Goal: Task Accomplishment & Management: Use online tool/utility

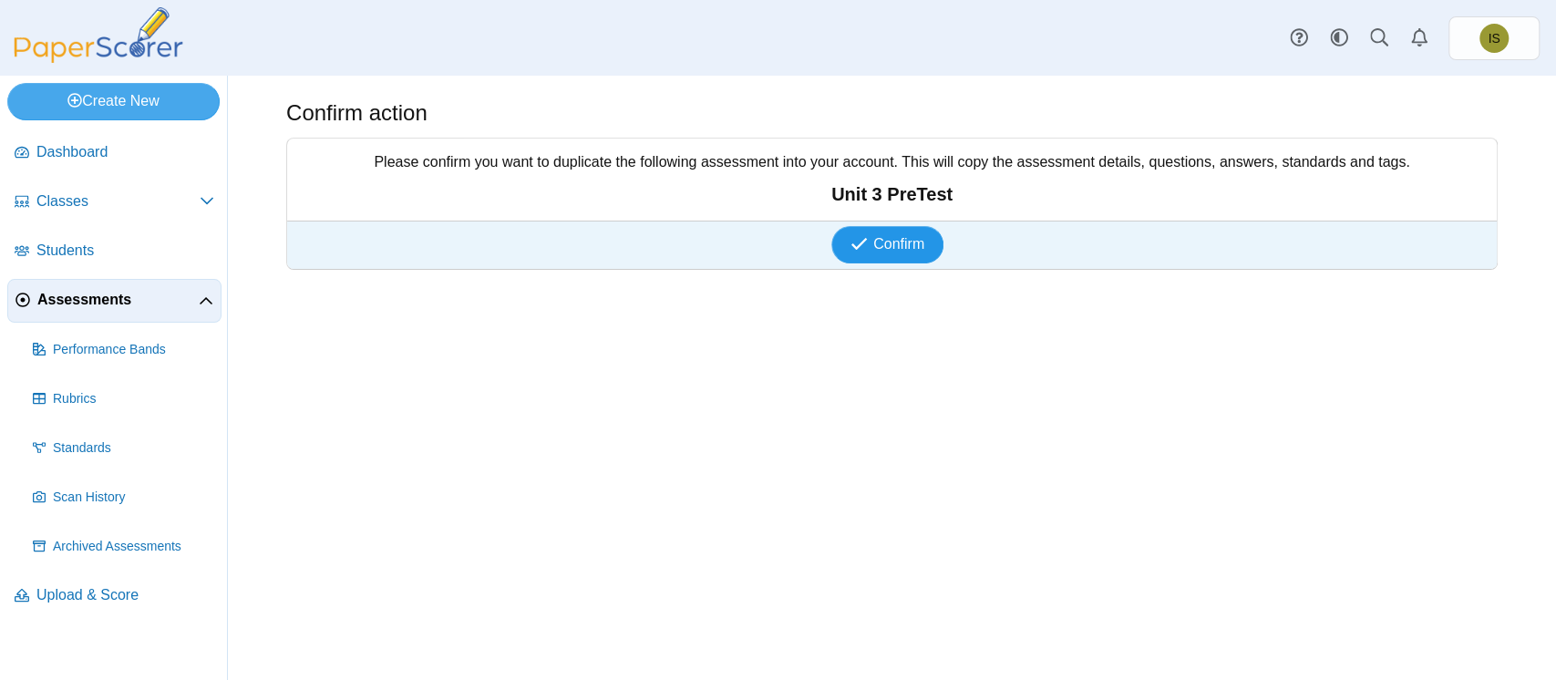
click at [875, 239] on span "Confirm" at bounding box center [898, 243] width 51 height 15
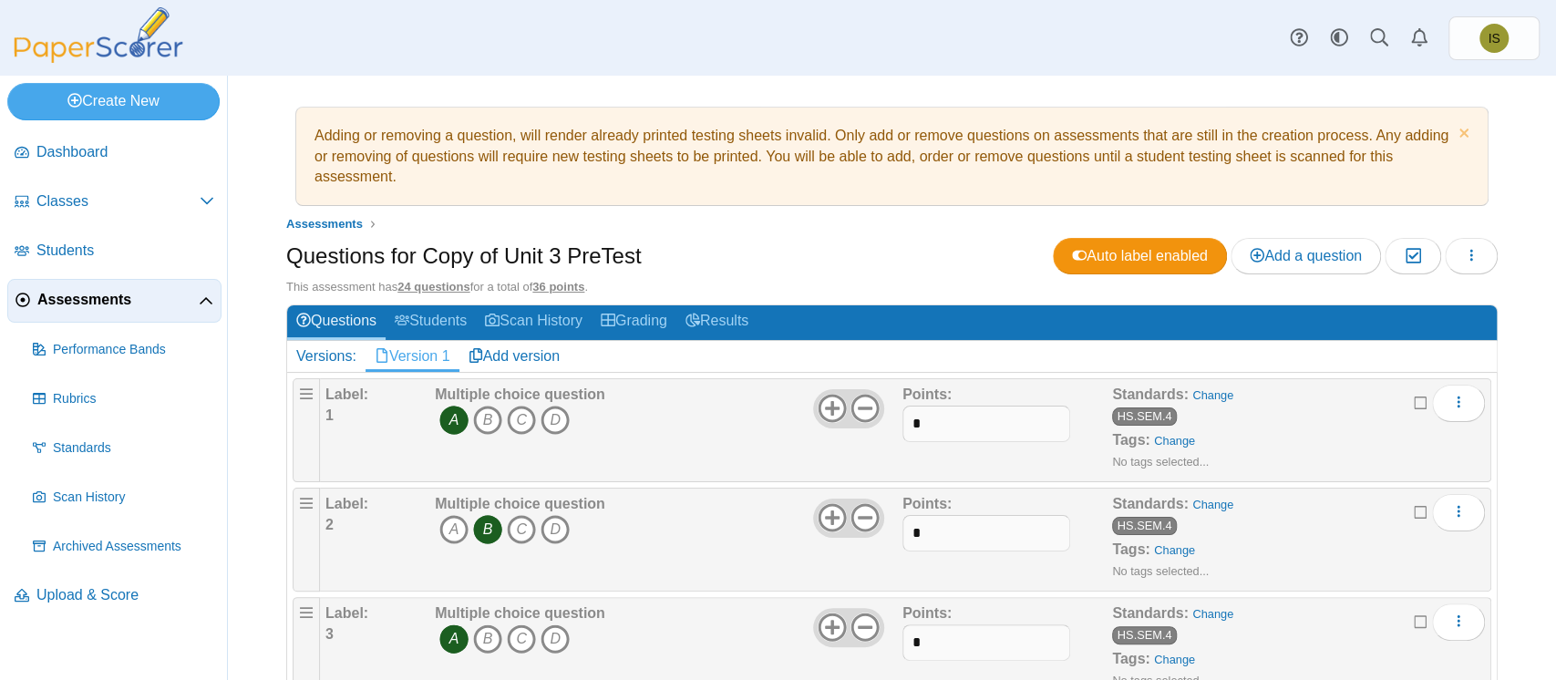
click at [88, 292] on span "Assessments" at bounding box center [117, 300] width 161 height 20
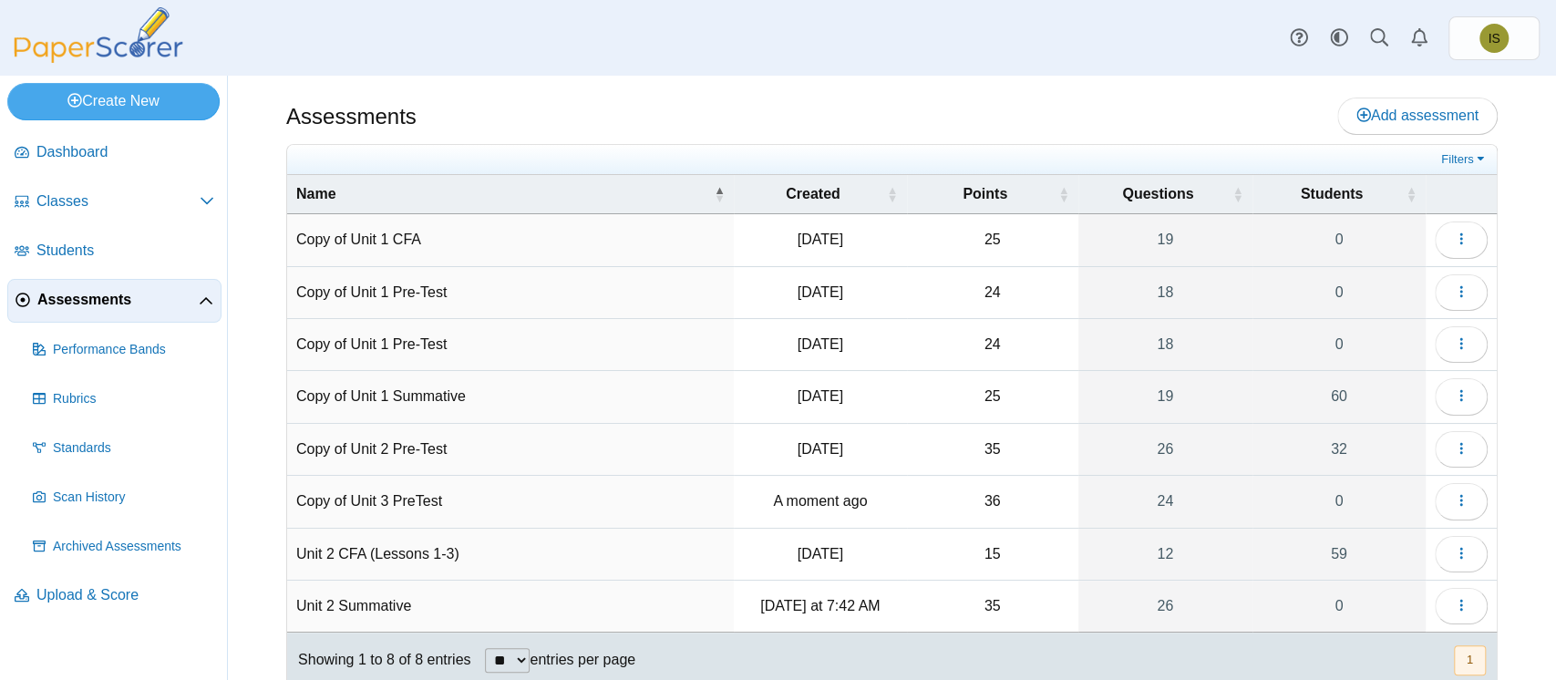
click at [387, 494] on td "Copy of Unit 3 PreTest" at bounding box center [510, 502] width 447 height 52
drag, startPoint x: 362, startPoint y: 500, endPoint x: 294, endPoint y: 519, distance: 71.0
click at [294, 519] on td "**********" at bounding box center [510, 502] width 447 height 52
type input "**********"
click at [960, 89] on div "Assessments Add assessment 25 0" at bounding box center [892, 378] width 1328 height 604
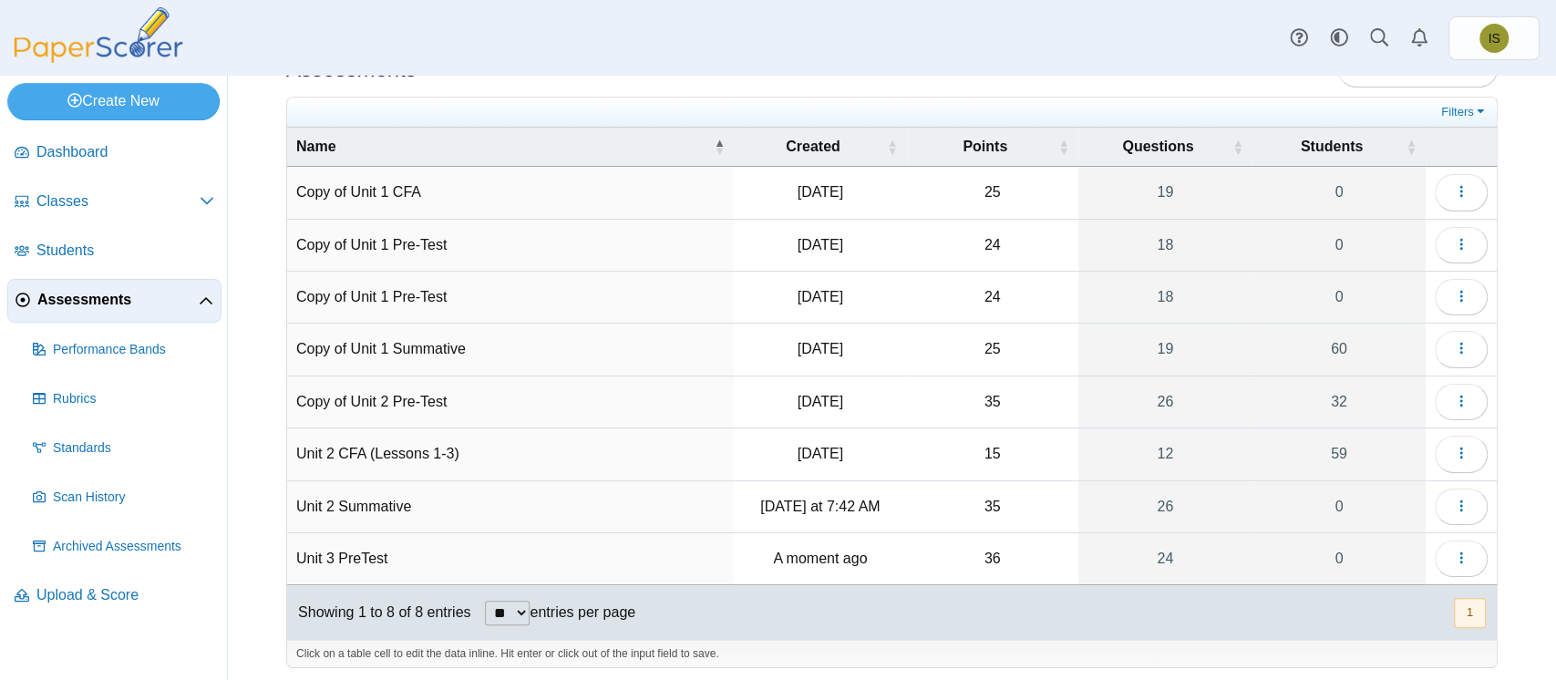
scroll to position [48, 0]
click at [1454, 555] on icon "button" at bounding box center [1461, 557] width 15 height 15
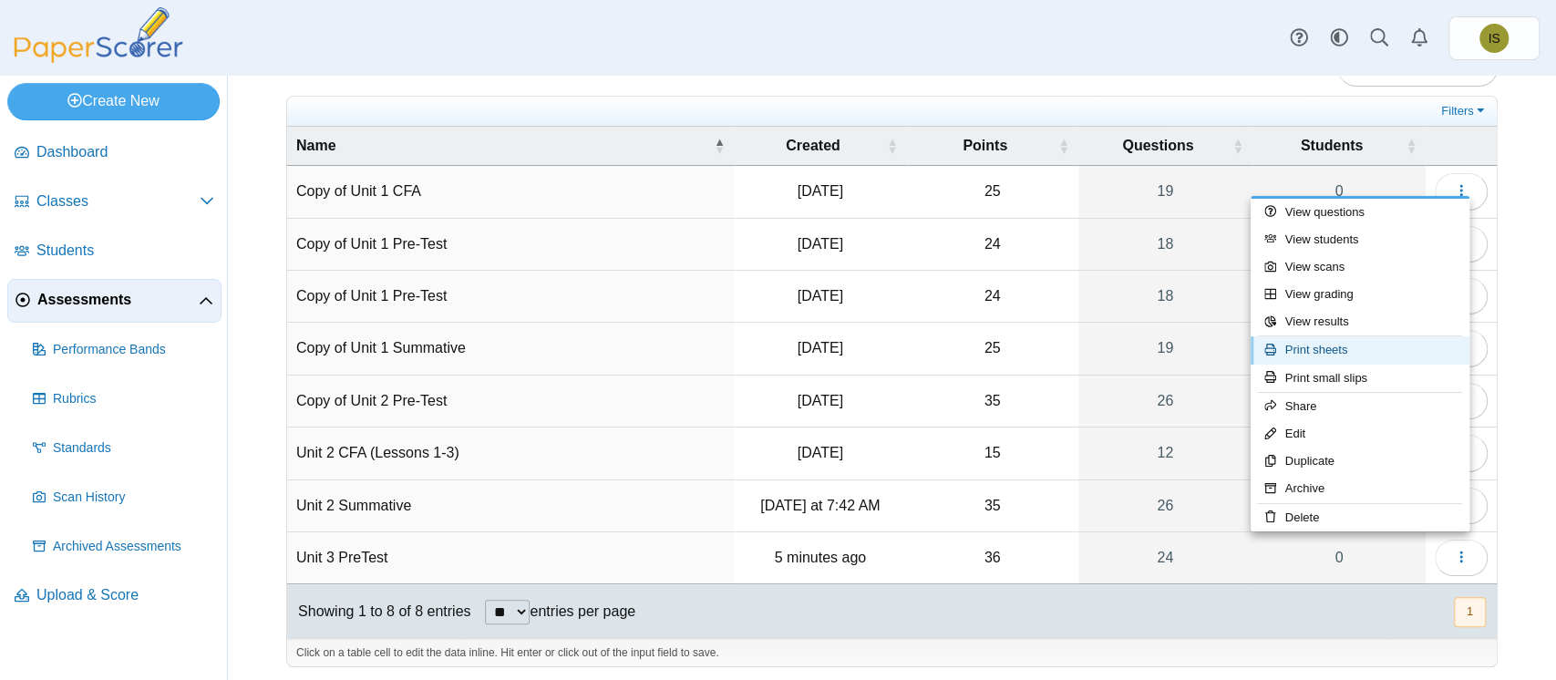
click at [1393, 350] on link "Print sheets" at bounding box center [1360, 349] width 219 height 27
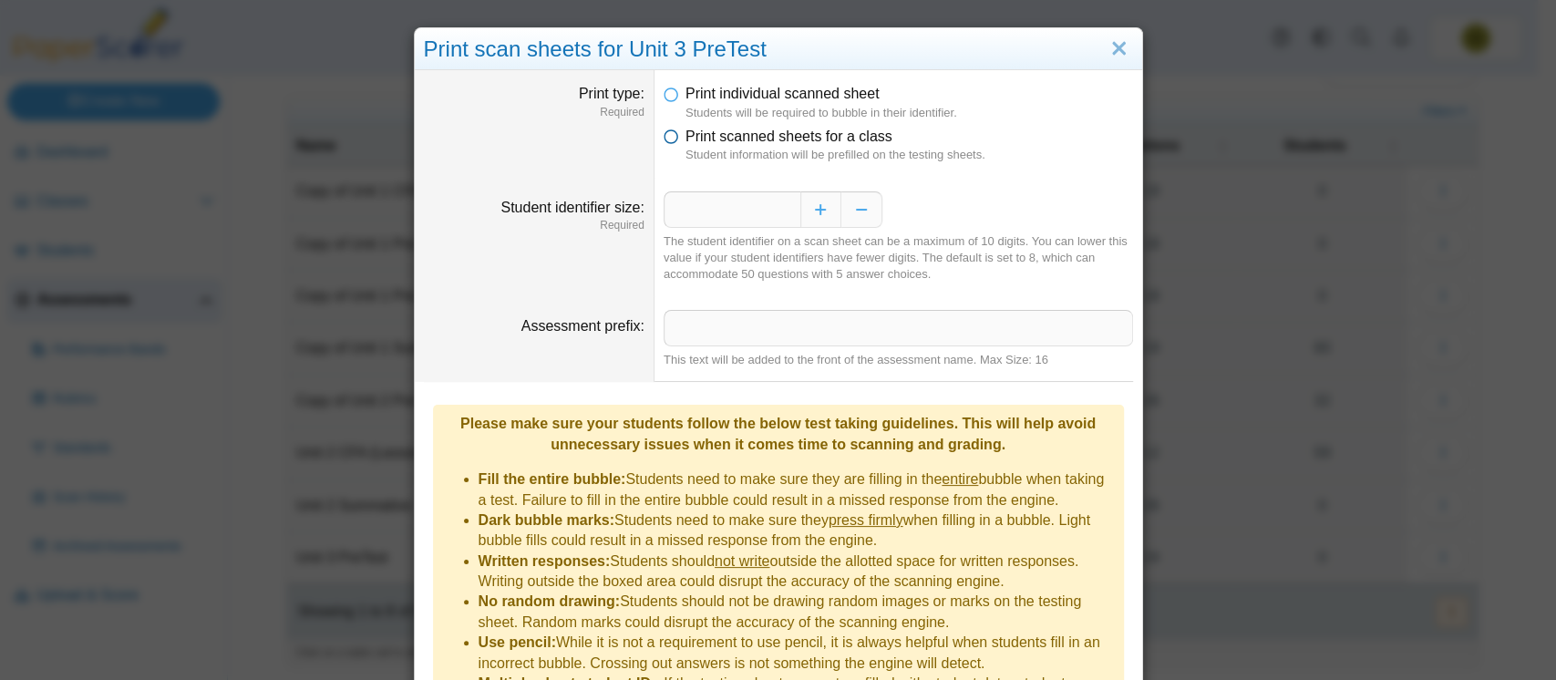
click at [664, 135] on icon at bounding box center [671, 133] width 15 height 13
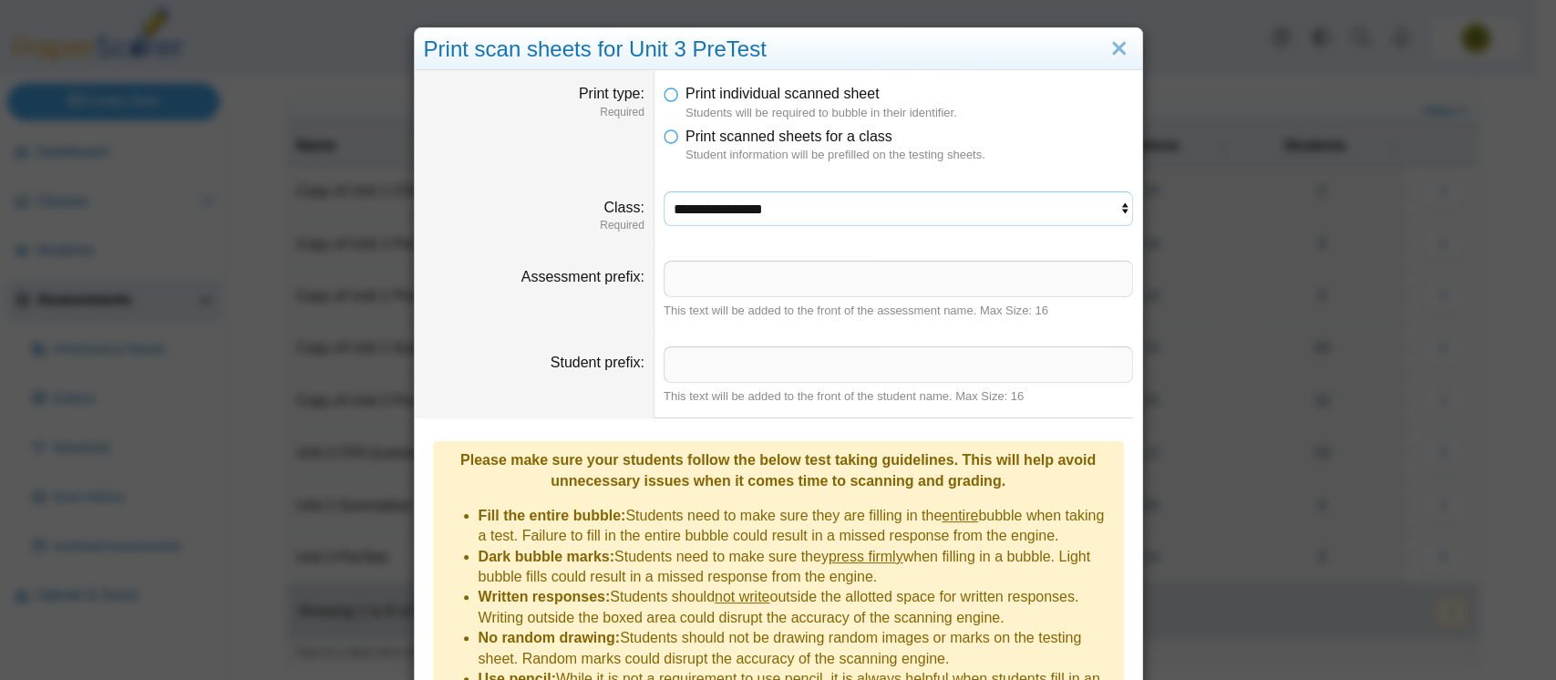
click at [798, 208] on select "**********" at bounding box center [898, 208] width 469 height 35
click at [664, 191] on select "**********" at bounding box center [898, 208] width 469 height 35
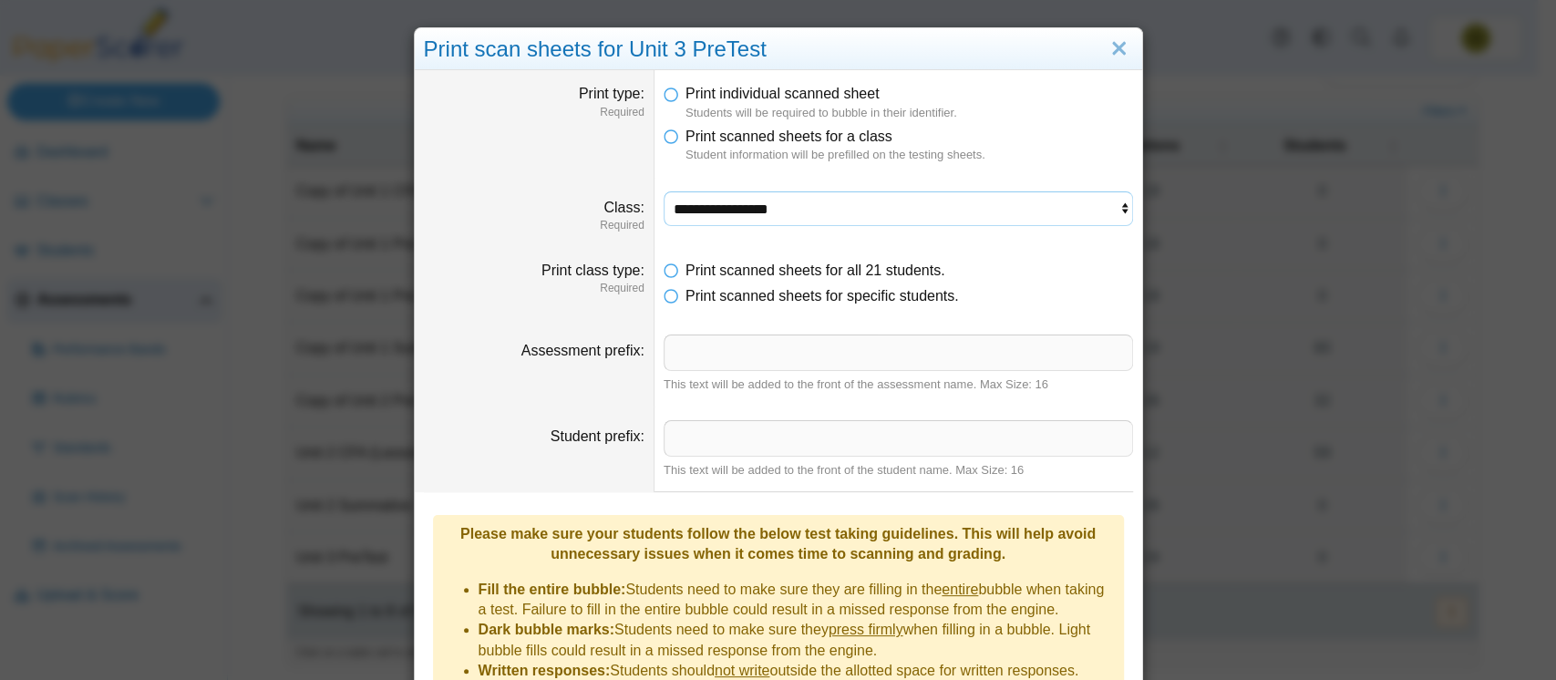
scroll to position [240, 0]
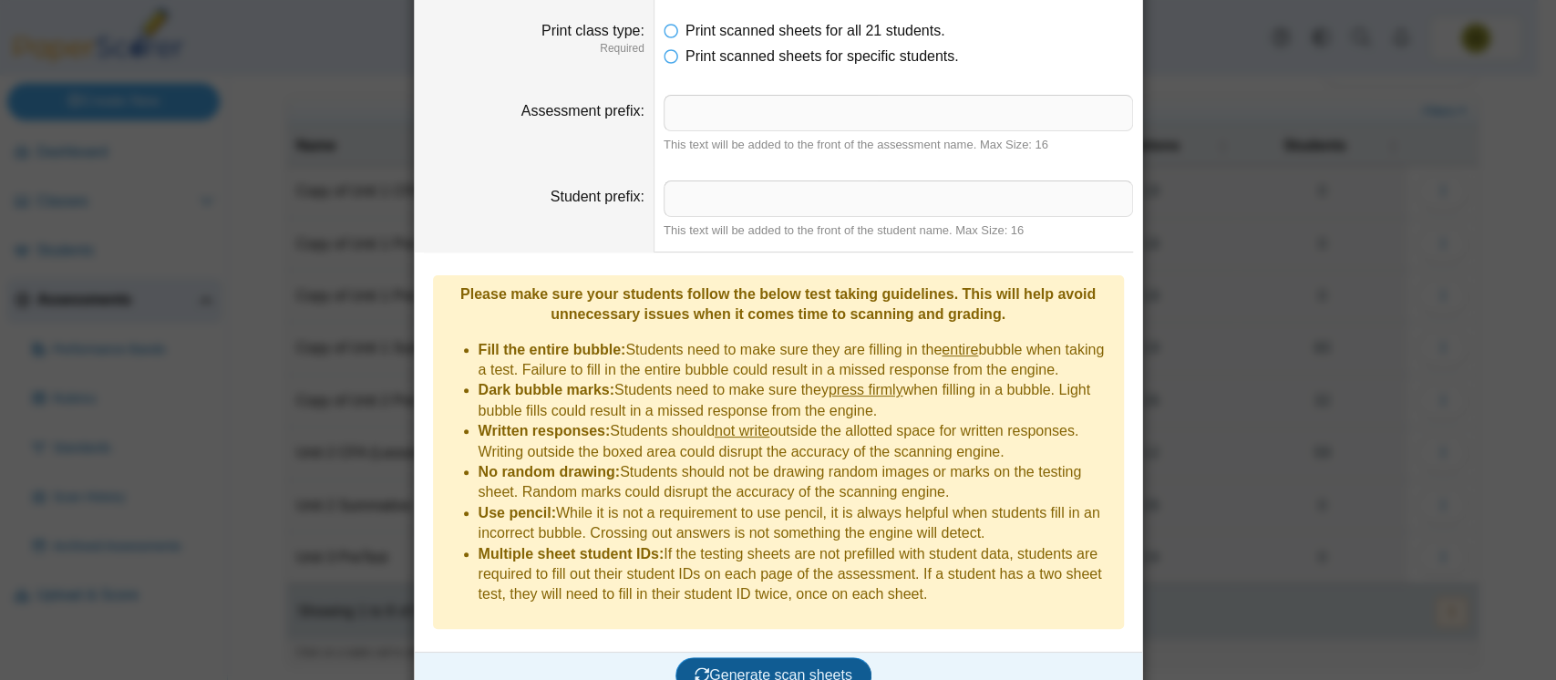
click at [795, 667] on span "Generate scan sheets" at bounding box center [774, 674] width 158 height 15
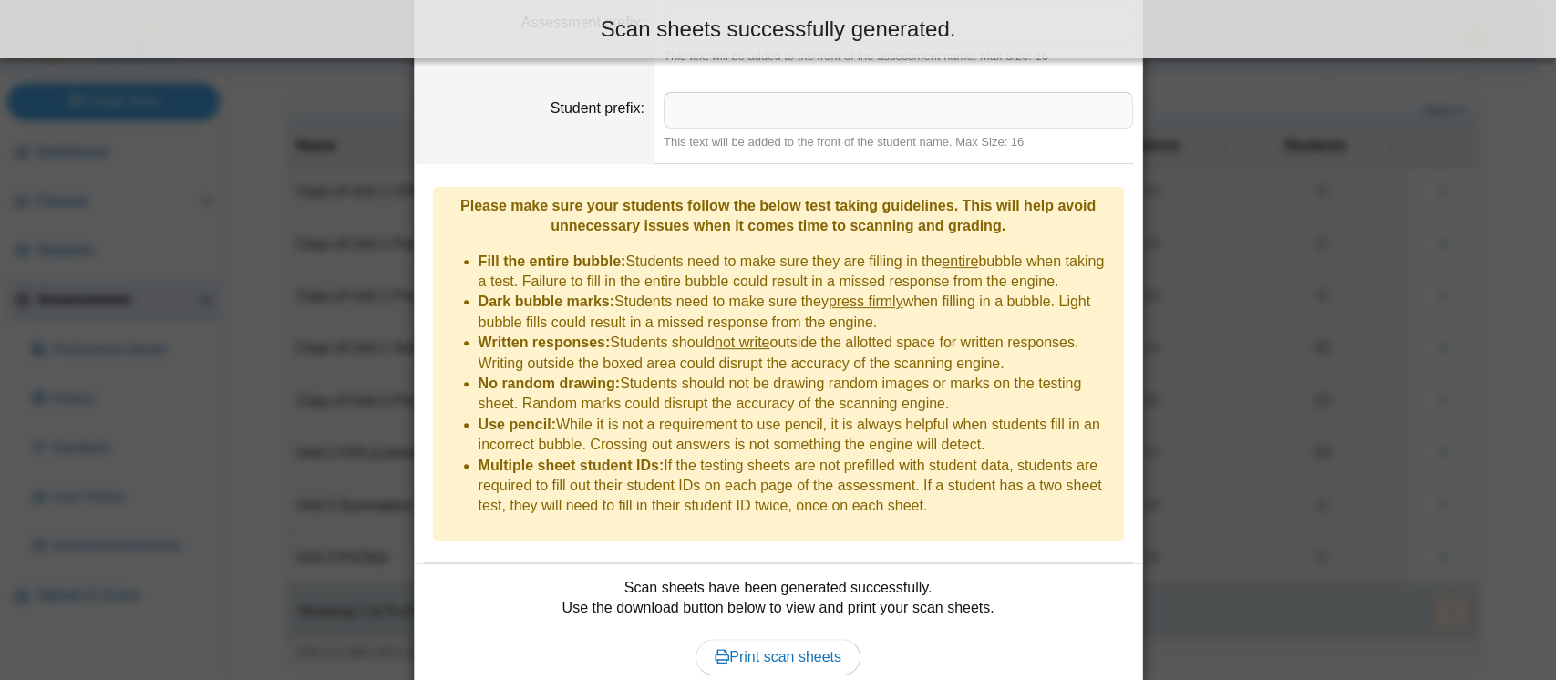
scroll to position [386, 0]
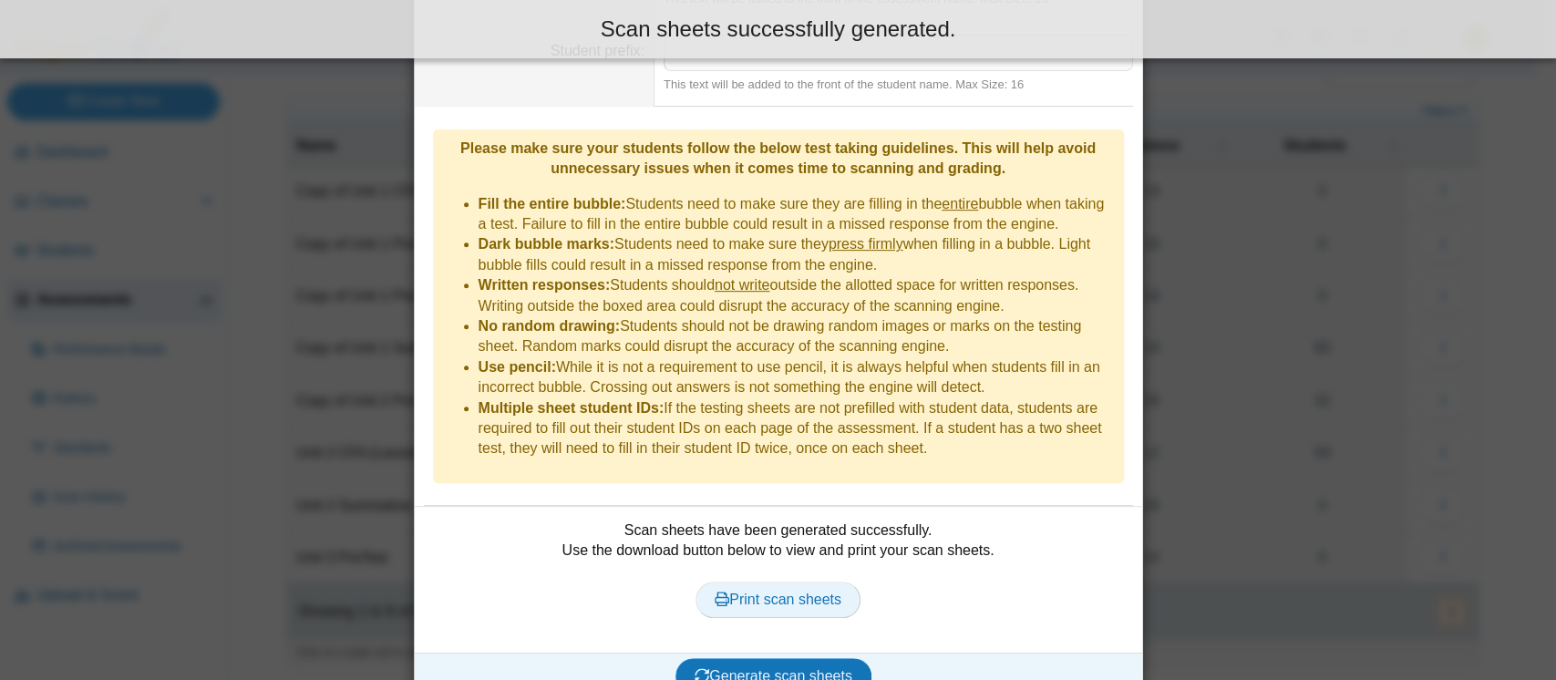
click at [786, 592] on span "Print scan sheets" at bounding box center [778, 599] width 127 height 15
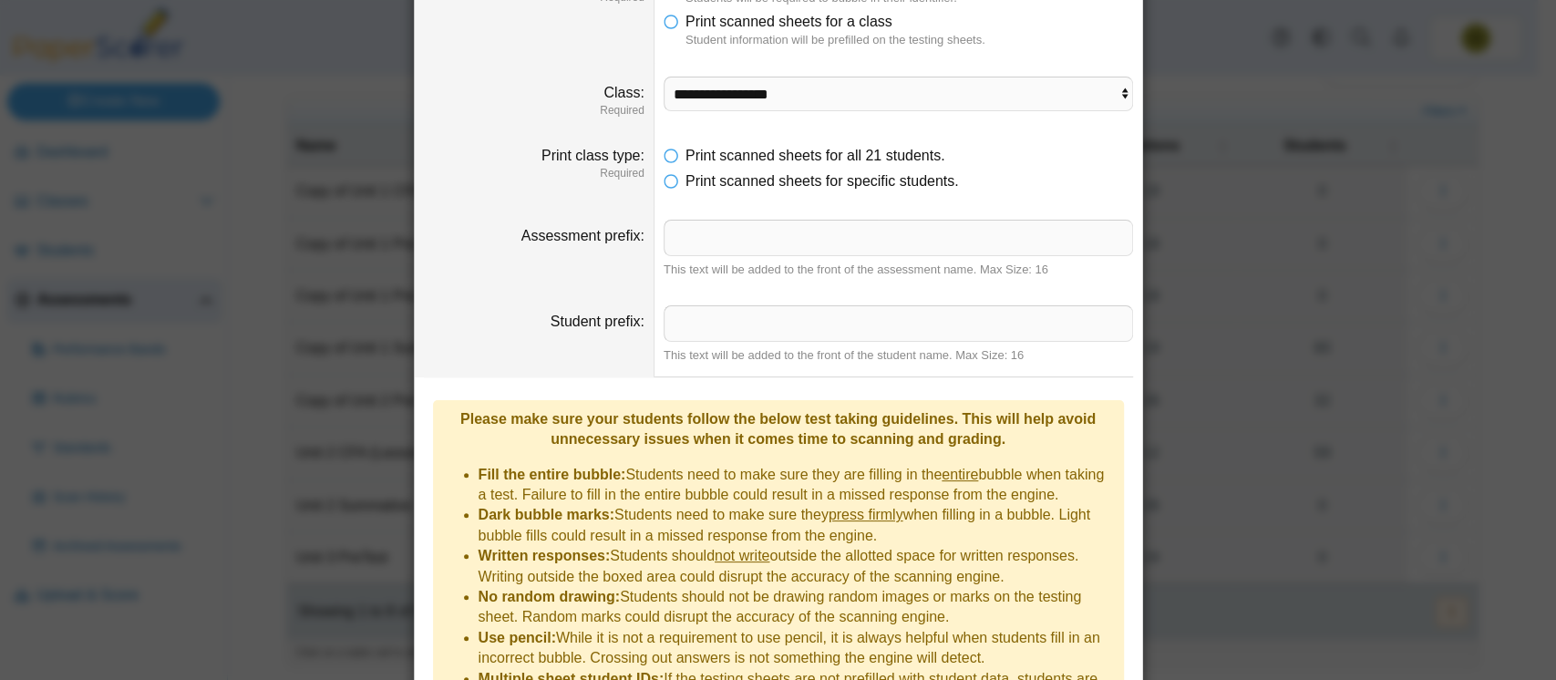
scroll to position [0, 0]
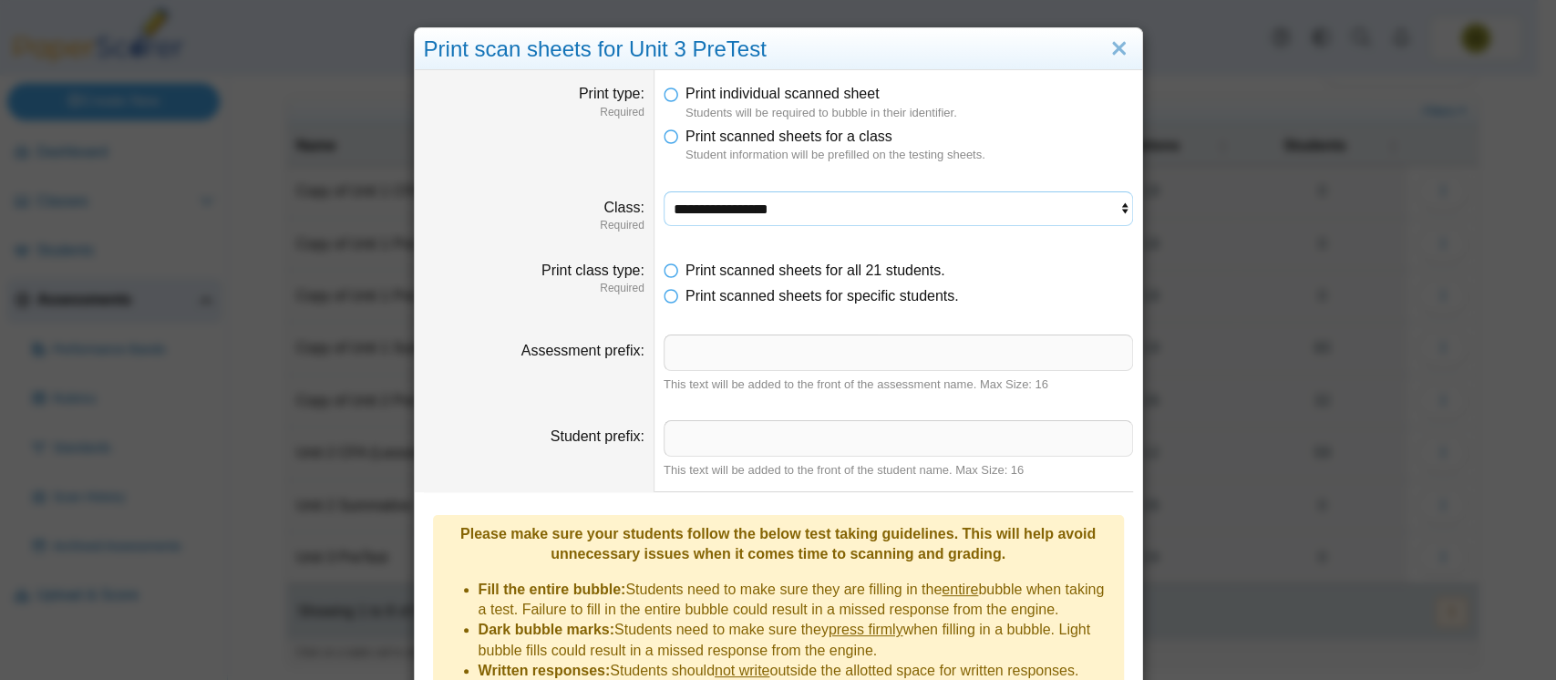
click at [710, 210] on select "**********" at bounding box center [898, 208] width 469 height 35
click at [664, 191] on select "**********" at bounding box center [898, 208] width 469 height 35
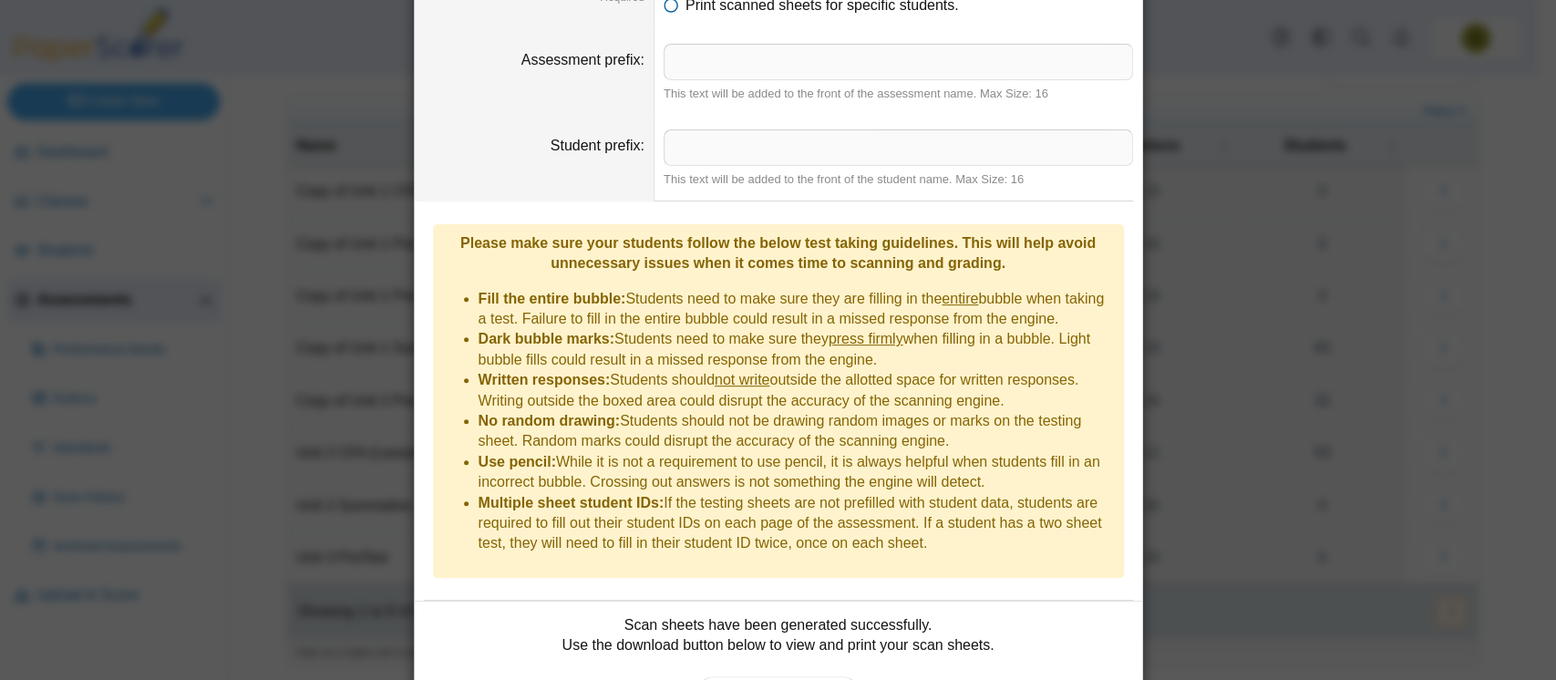
scroll to position [386, 0]
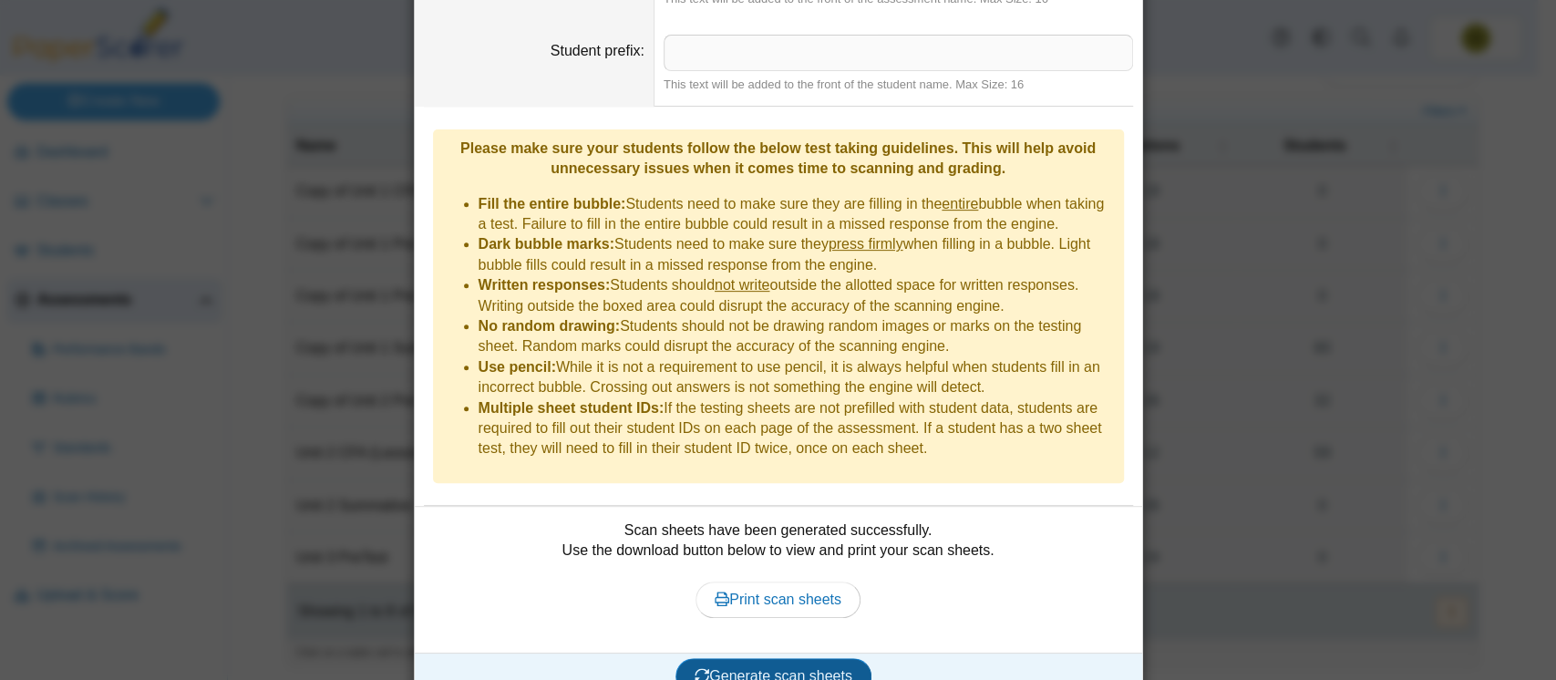
click at [724, 668] on span "Generate scan sheets" at bounding box center [774, 675] width 158 height 15
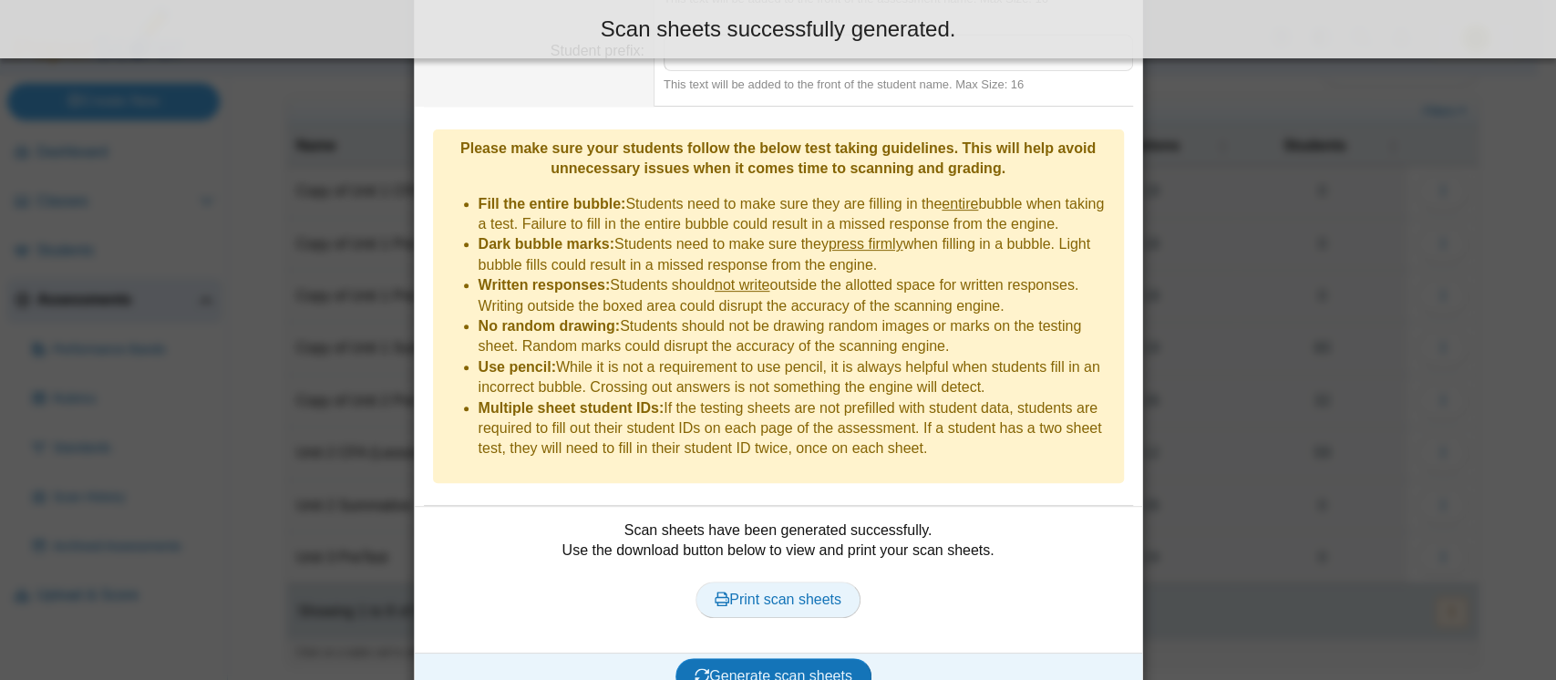
click at [760, 592] on span "Print scan sheets" at bounding box center [778, 599] width 127 height 15
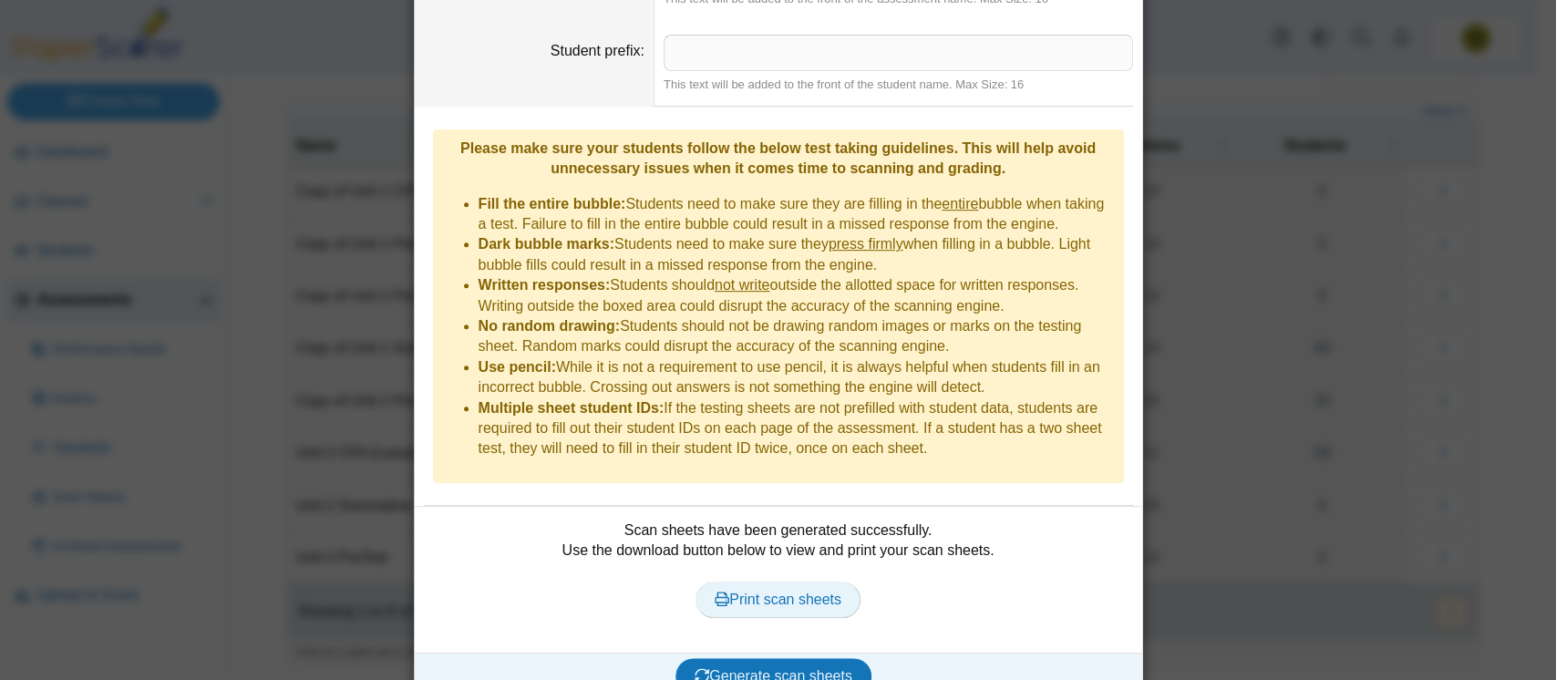
scroll to position [0, 0]
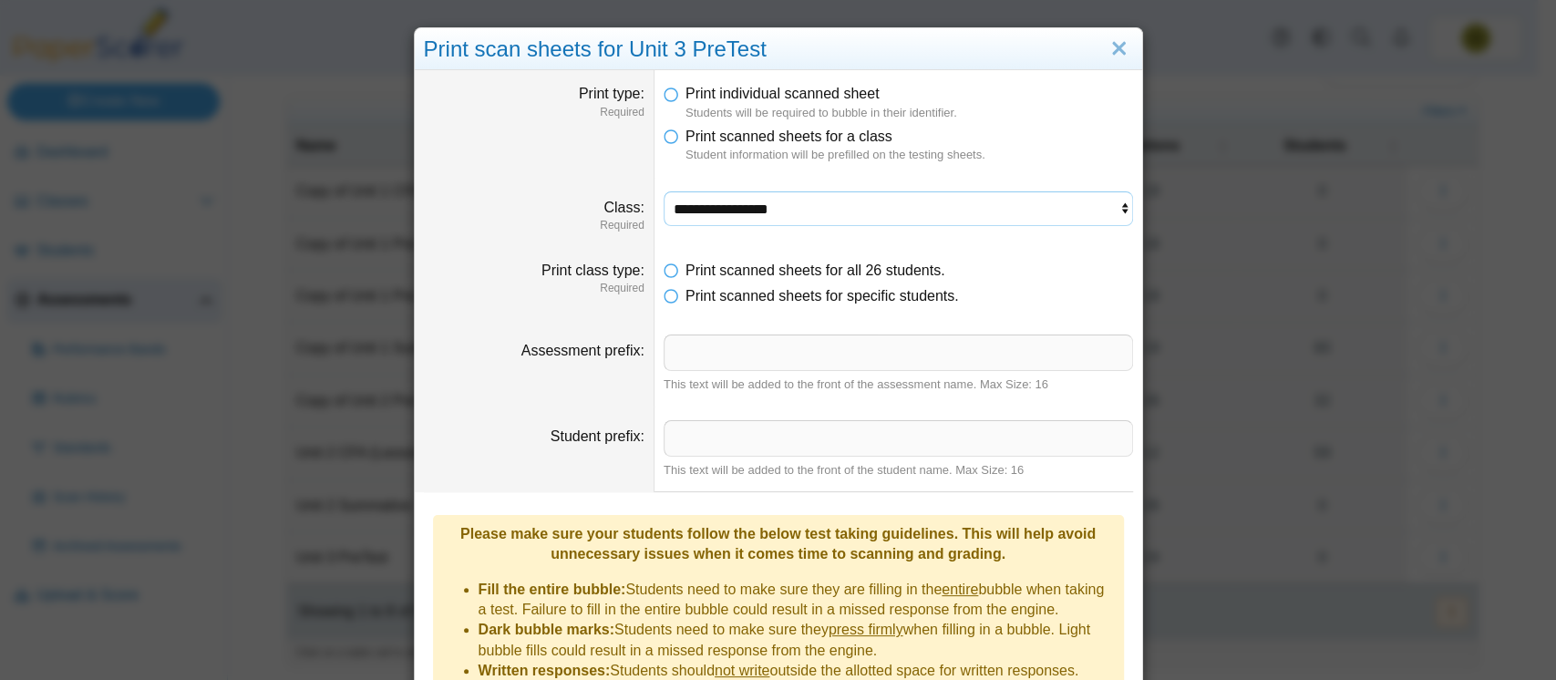
click at [788, 220] on select "**********" at bounding box center [898, 208] width 469 height 35
select select "**********"
click at [664, 191] on select "**********" at bounding box center [898, 208] width 469 height 35
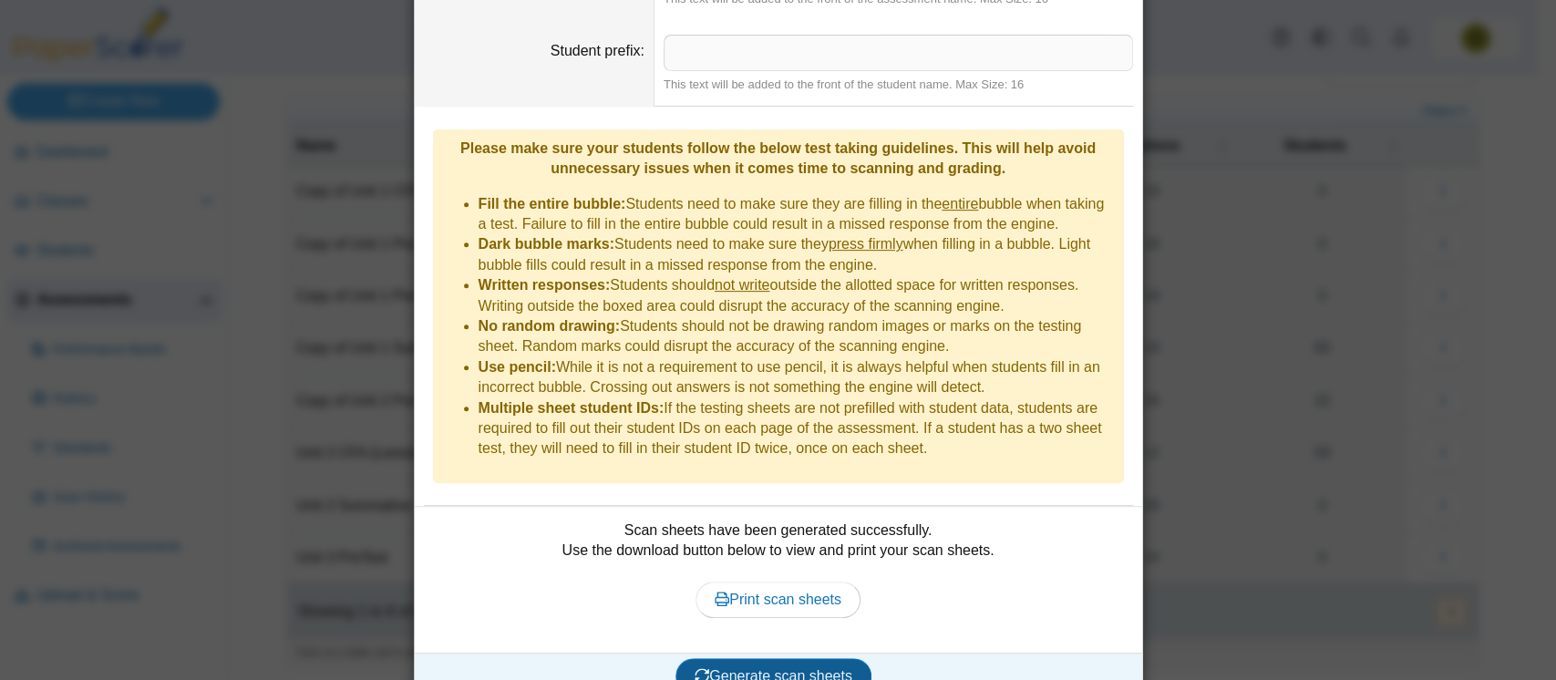
click at [718, 668] on span "Generate scan sheets" at bounding box center [774, 675] width 158 height 15
click at [774, 592] on span "Print scan sheets" at bounding box center [778, 599] width 127 height 15
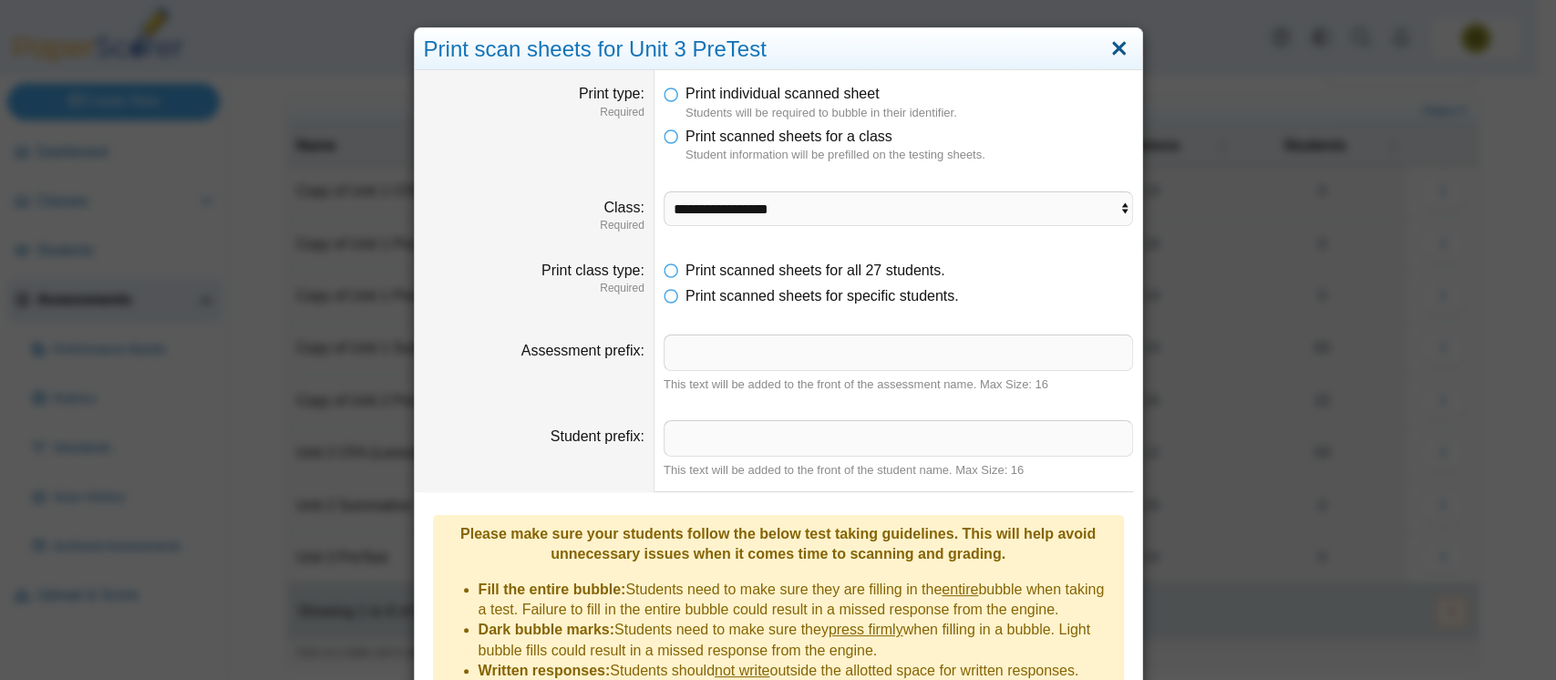
click at [1114, 48] on link "Close" at bounding box center [1119, 49] width 28 height 31
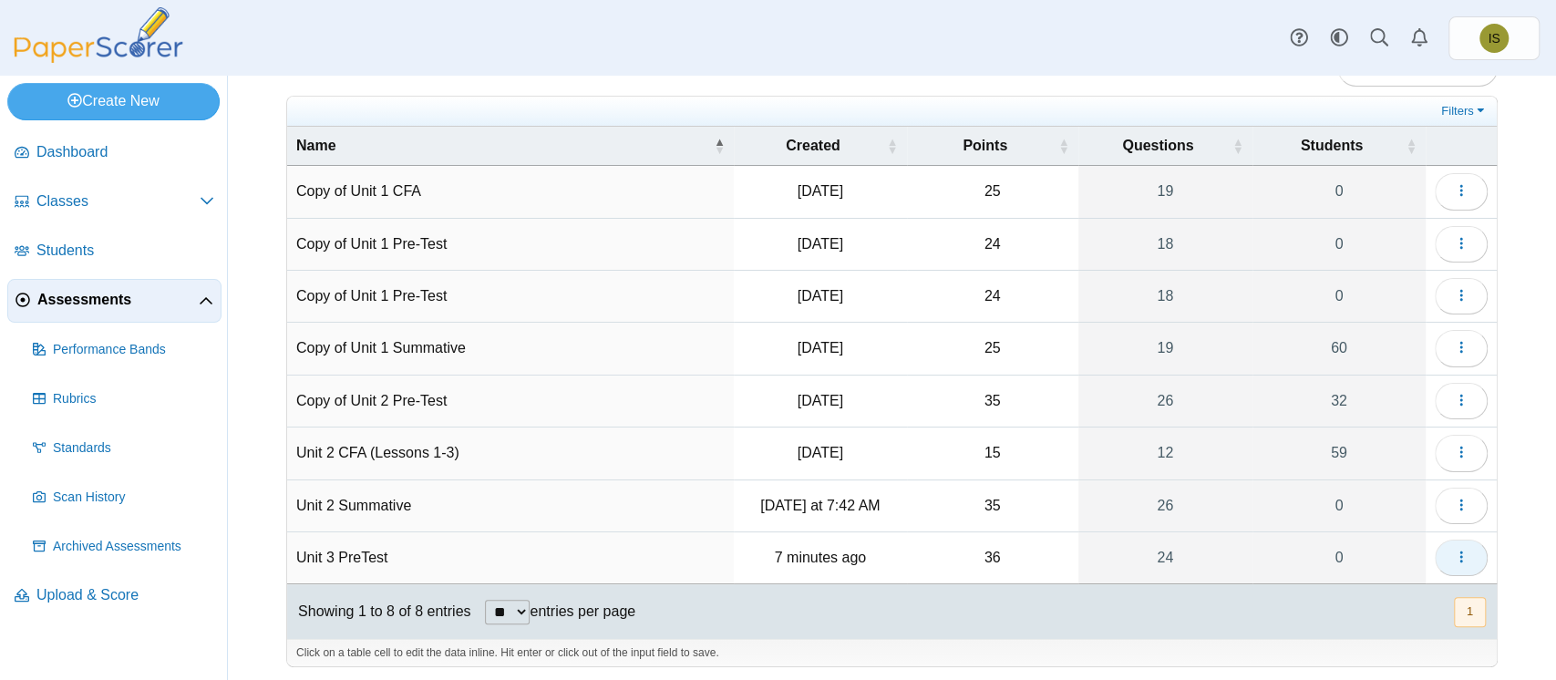
click at [1454, 551] on icon "button" at bounding box center [1461, 557] width 15 height 15
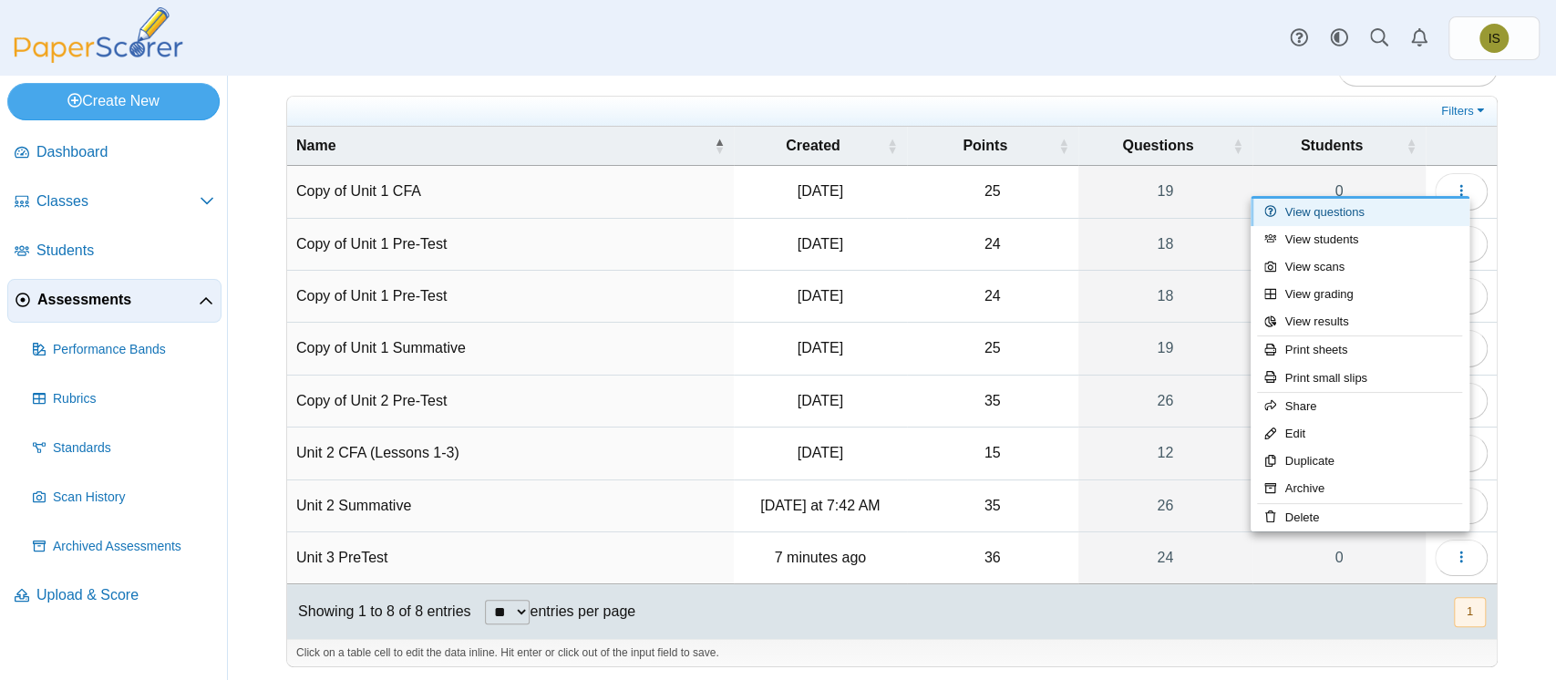
click at [1322, 215] on link "View questions" at bounding box center [1360, 212] width 219 height 27
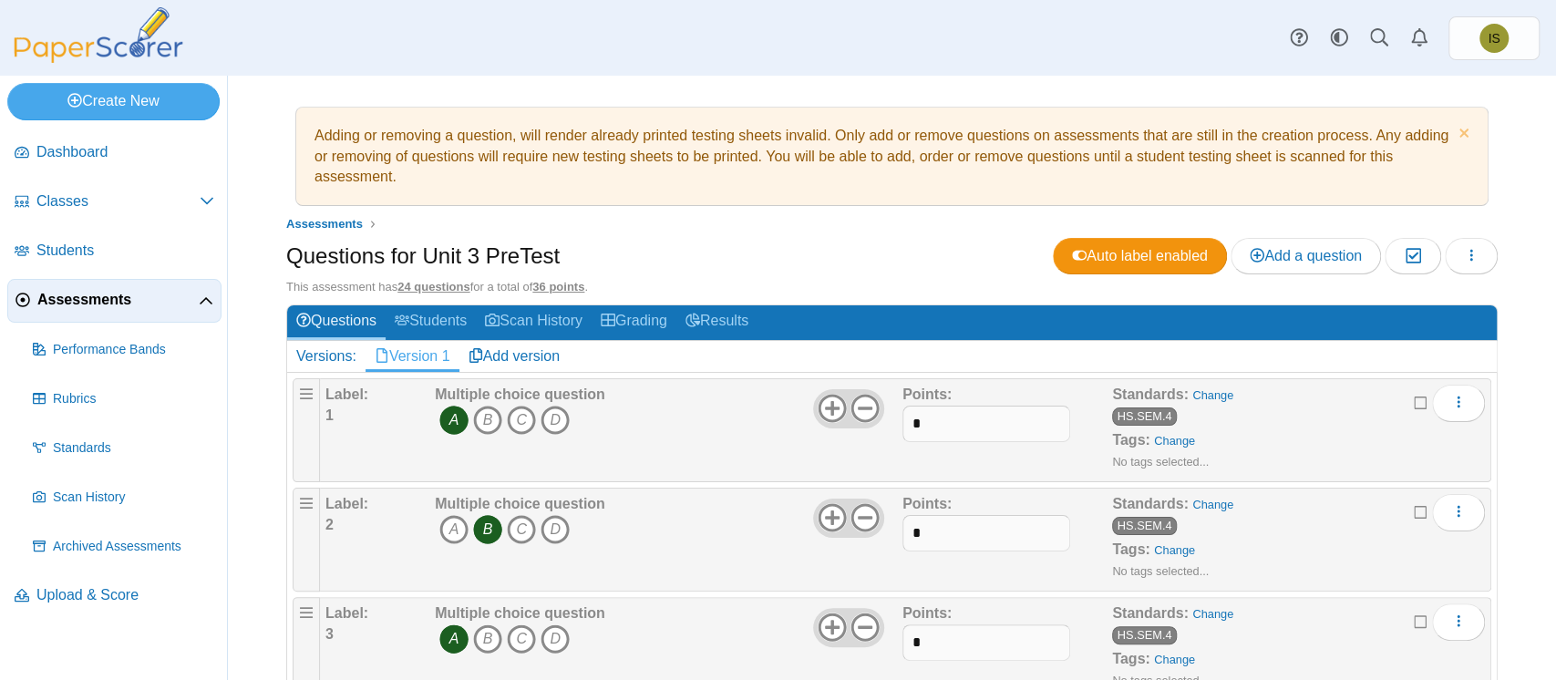
click at [100, 299] on span "Assessments" at bounding box center [117, 300] width 161 height 20
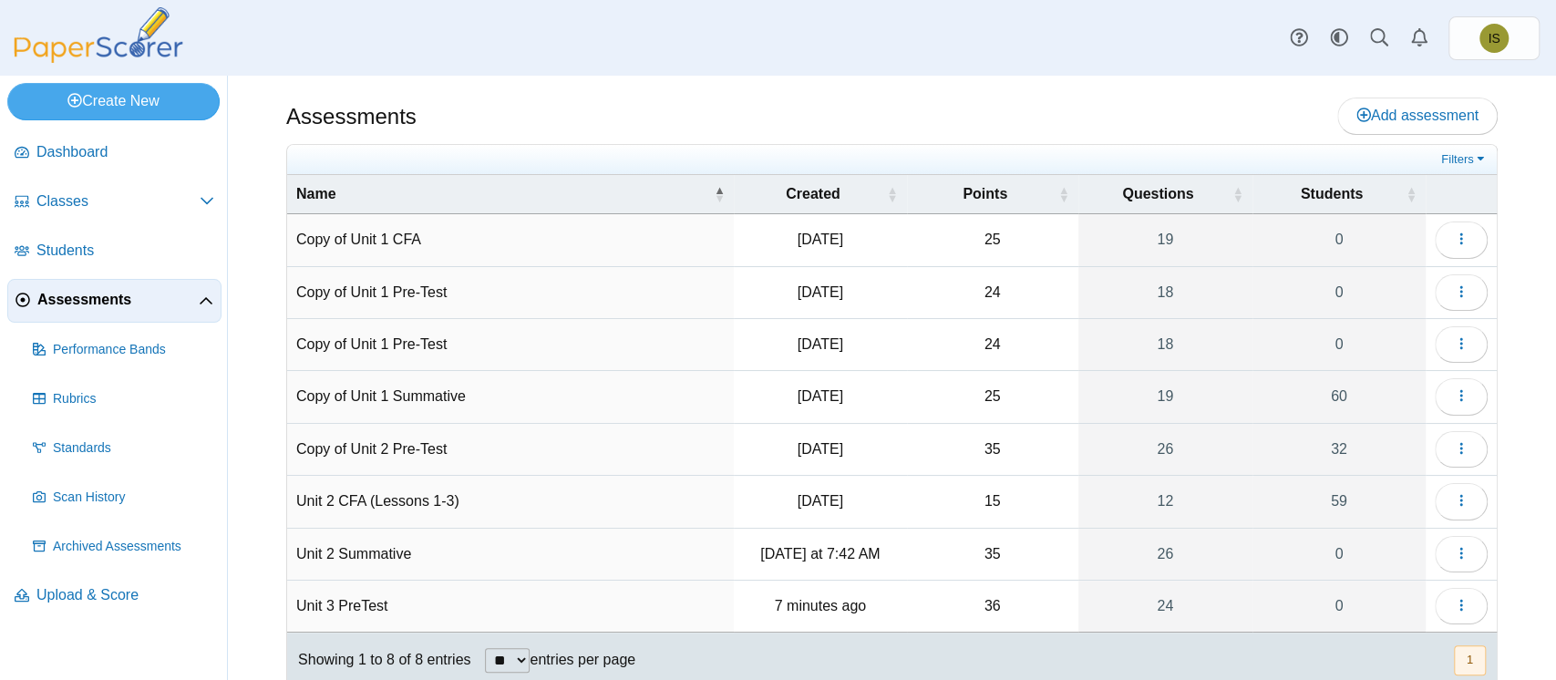
scroll to position [50, 0]
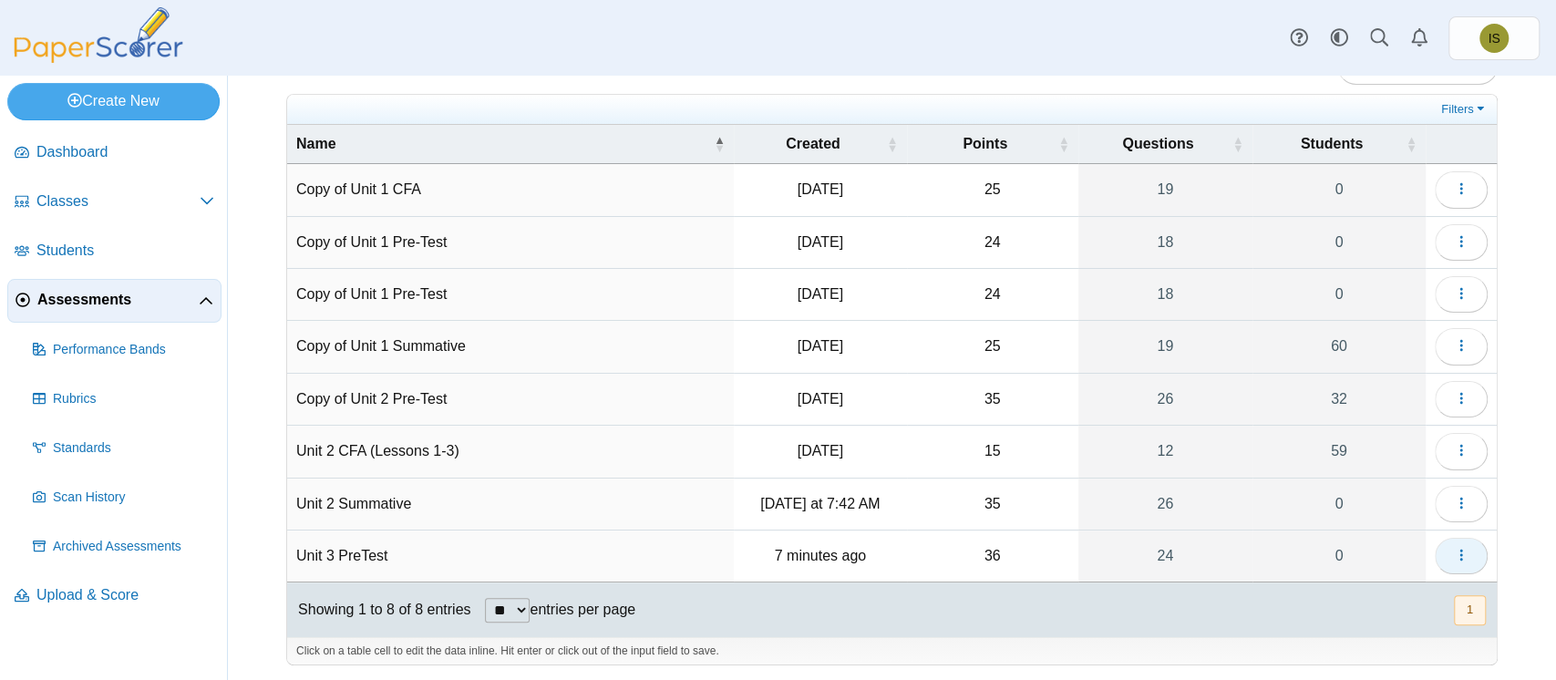
click at [1460, 552] on use "button" at bounding box center [1461, 556] width 3 height 12
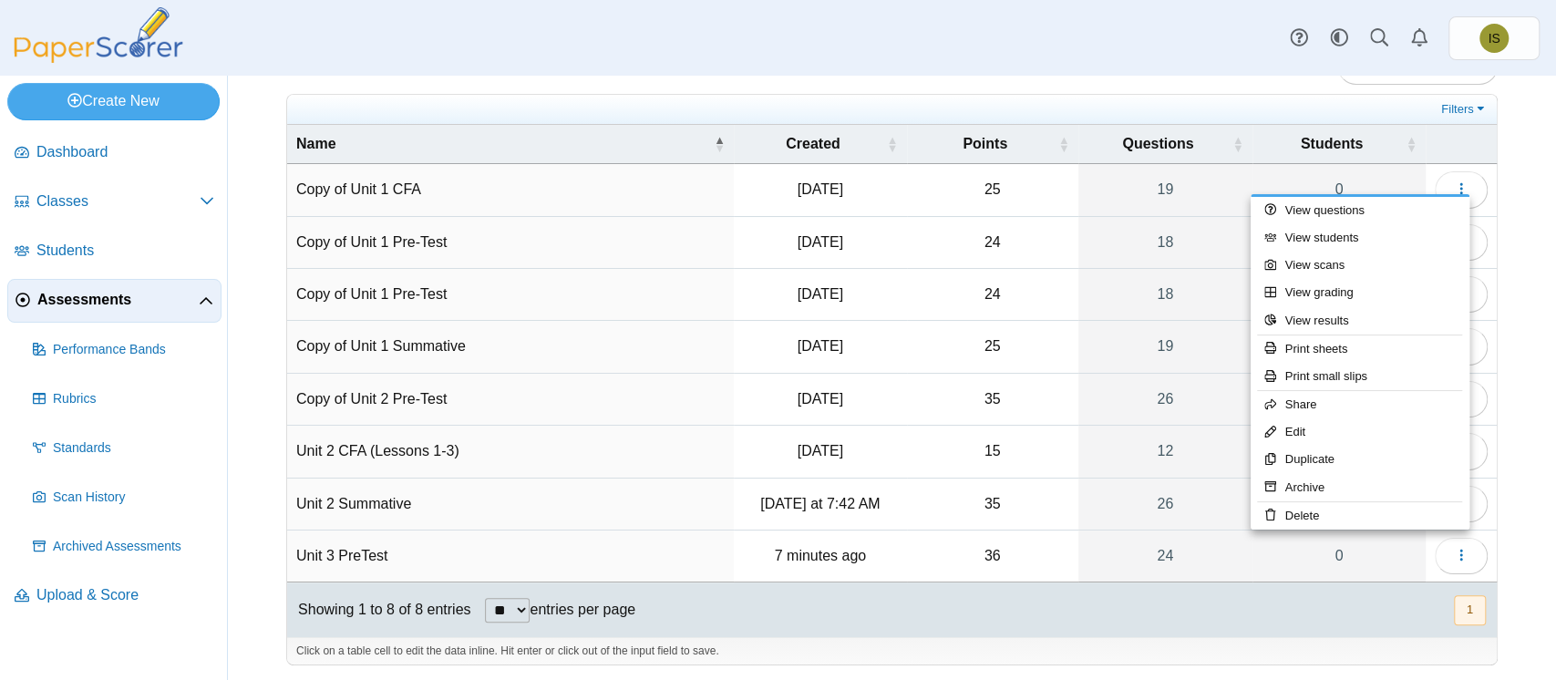
click at [1497, 511] on div "Assessments Add assessment 25 0" at bounding box center [892, 328] width 1328 height 604
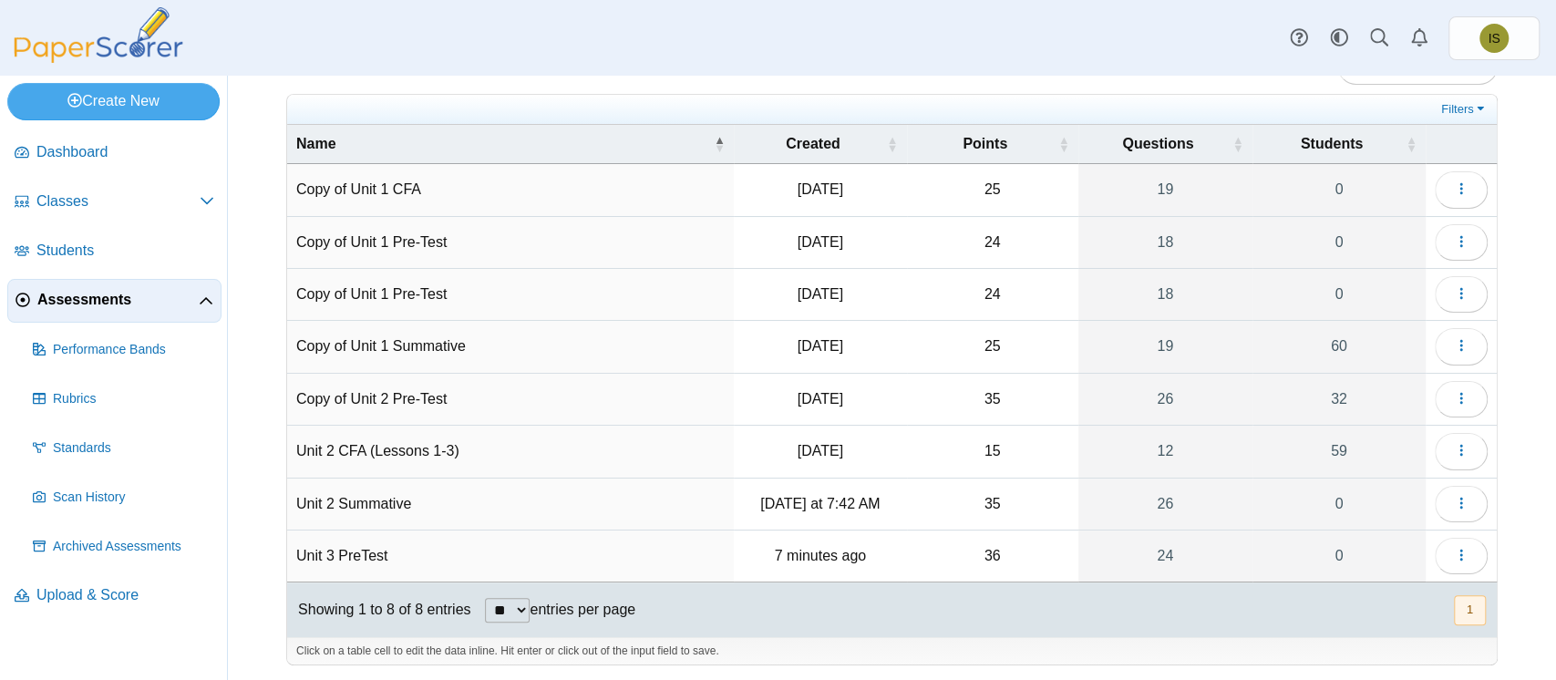
scroll to position [0, 0]
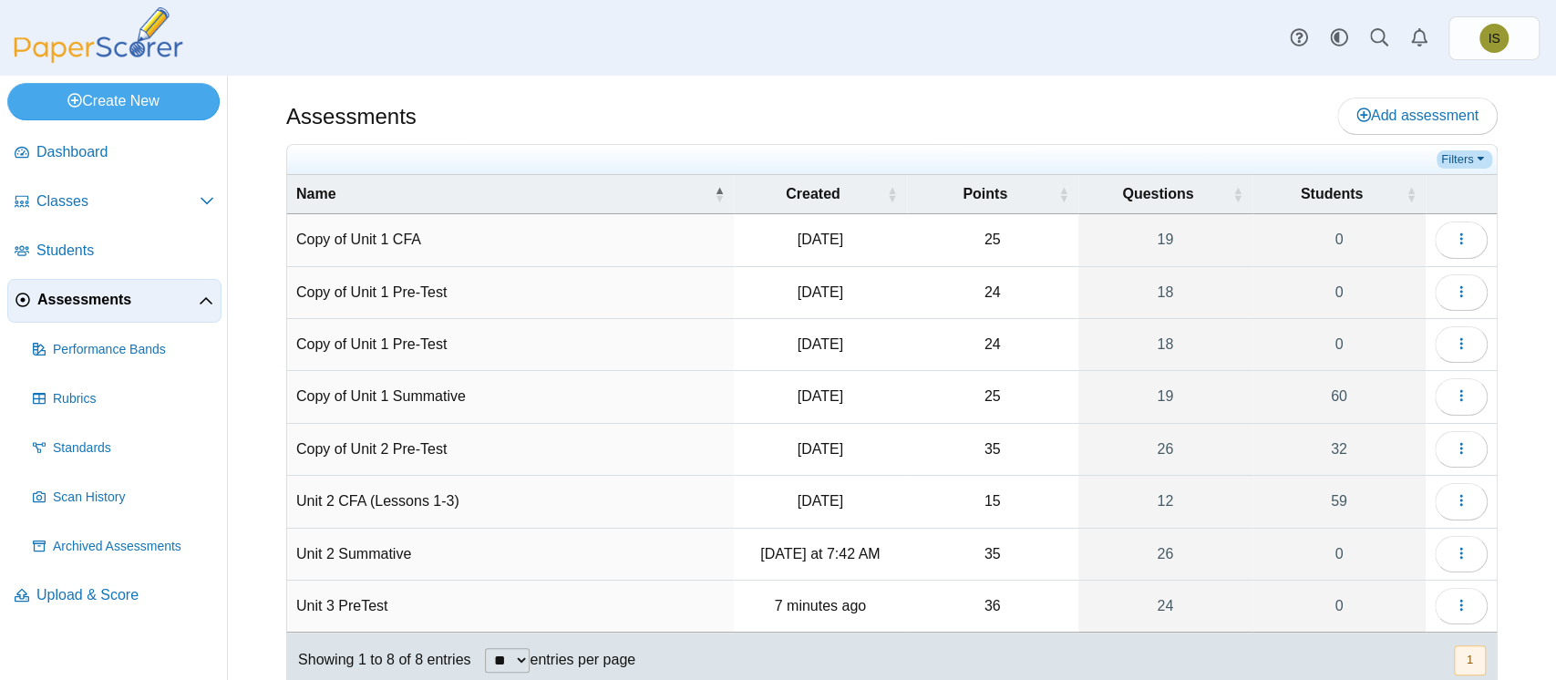
click at [1437, 154] on link "Filters" at bounding box center [1465, 159] width 56 height 18
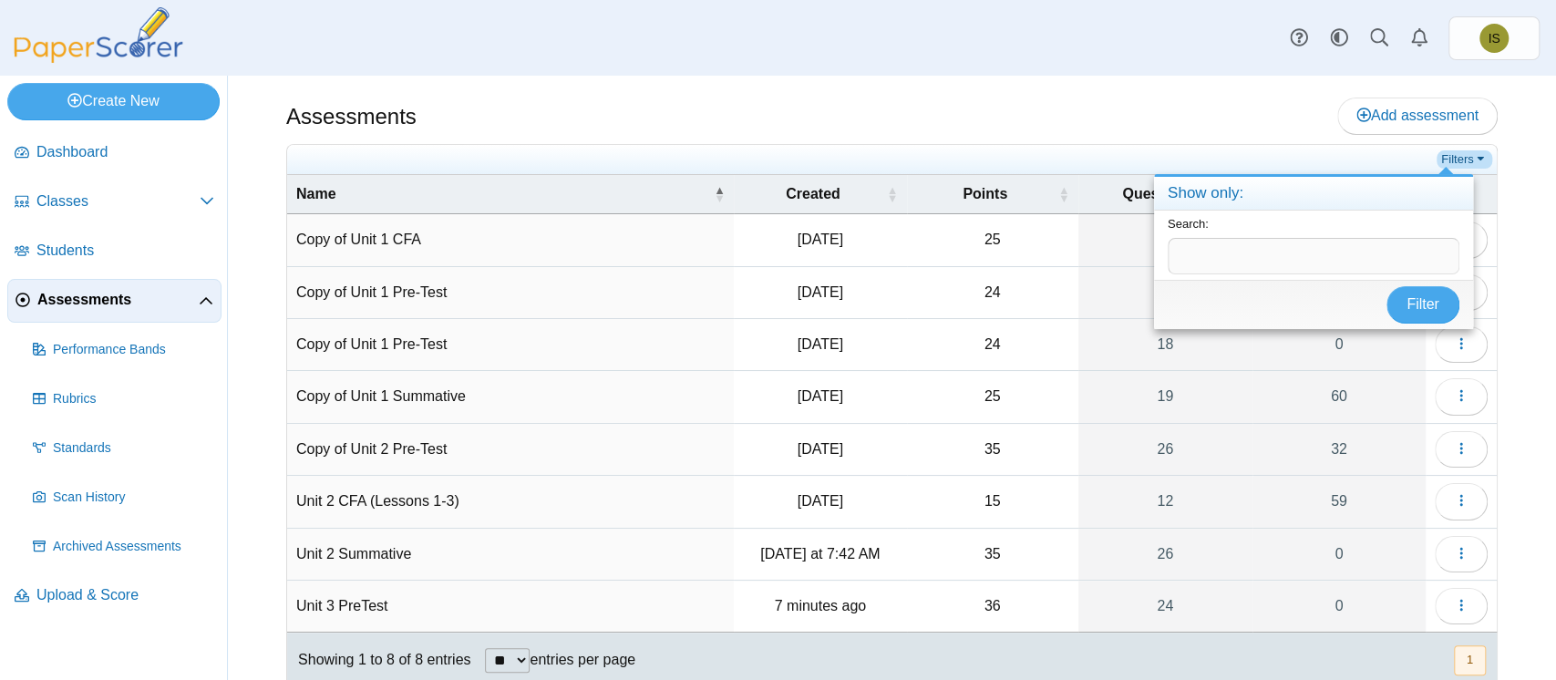
click at [1437, 154] on link "Filters" at bounding box center [1465, 159] width 56 height 18
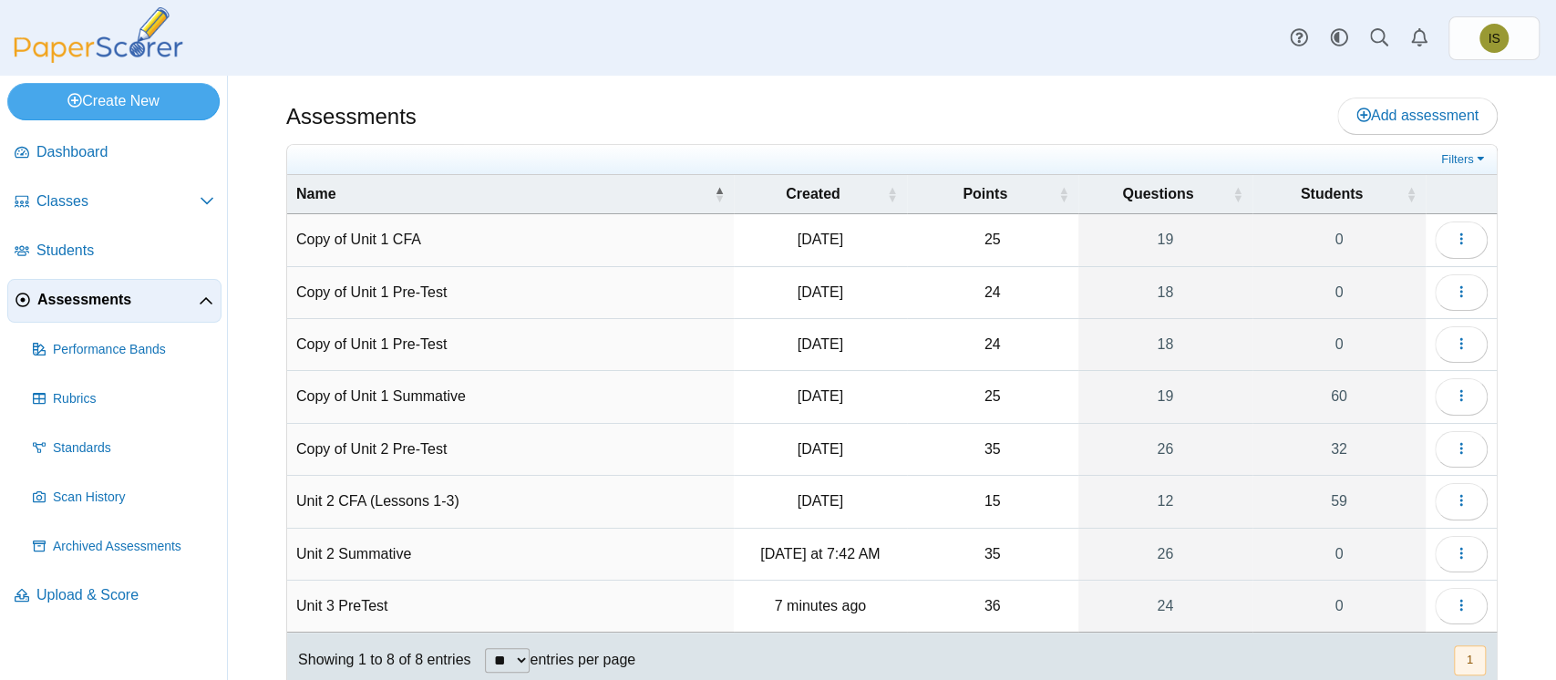
click at [1042, 93] on div "Assessments Add assessment 25 0" at bounding box center [892, 378] width 1328 height 604
click at [71, 248] on span "Students" at bounding box center [125, 251] width 178 height 20
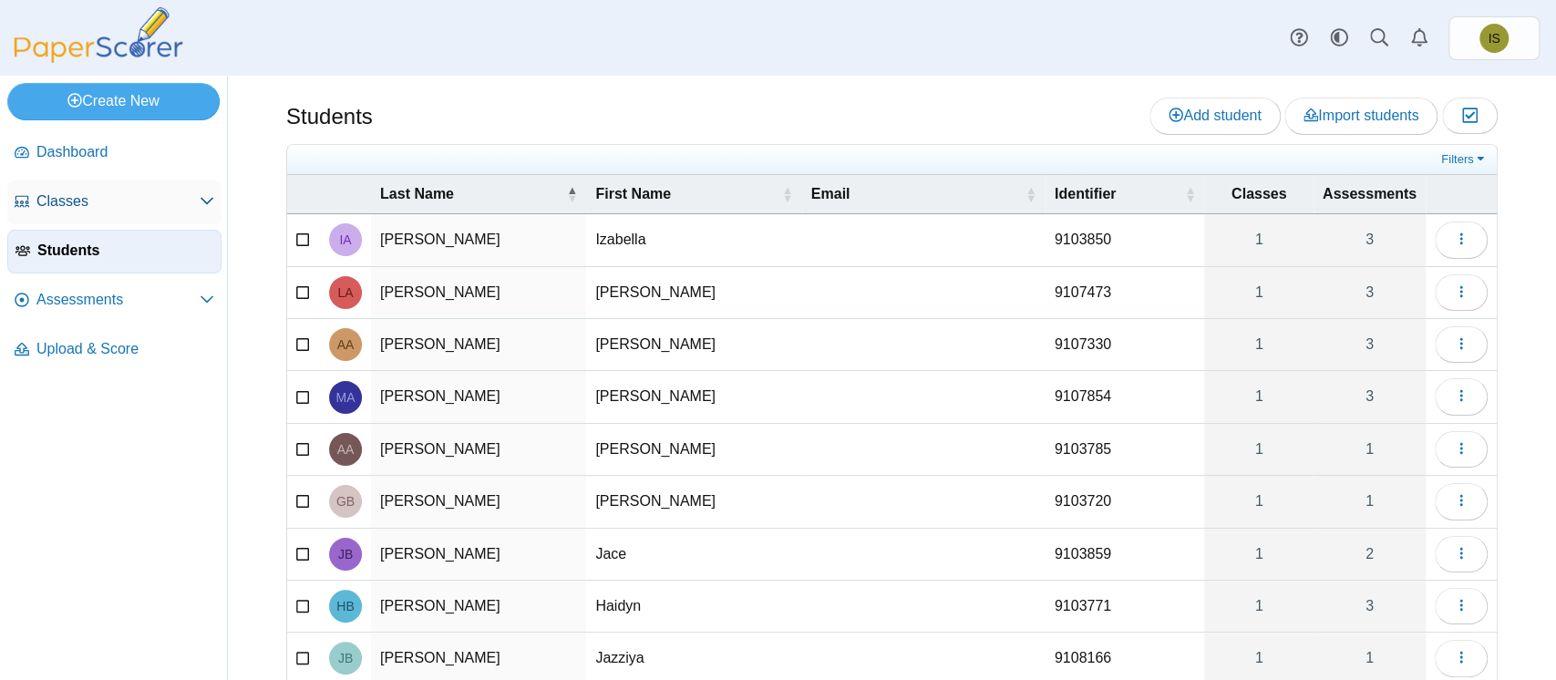
click at [74, 202] on span "Classes" at bounding box center [117, 201] width 163 height 20
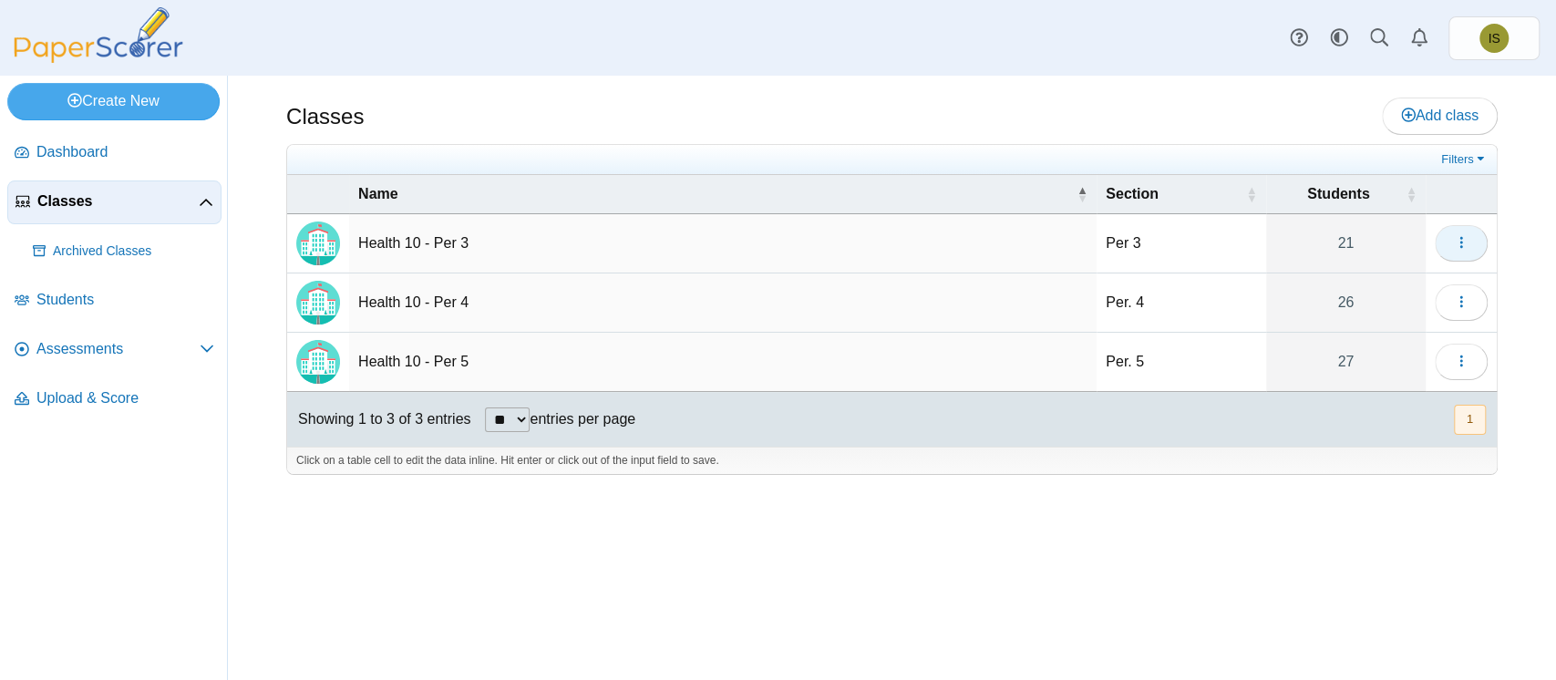
click at [1450, 244] on button "button" at bounding box center [1461, 243] width 53 height 36
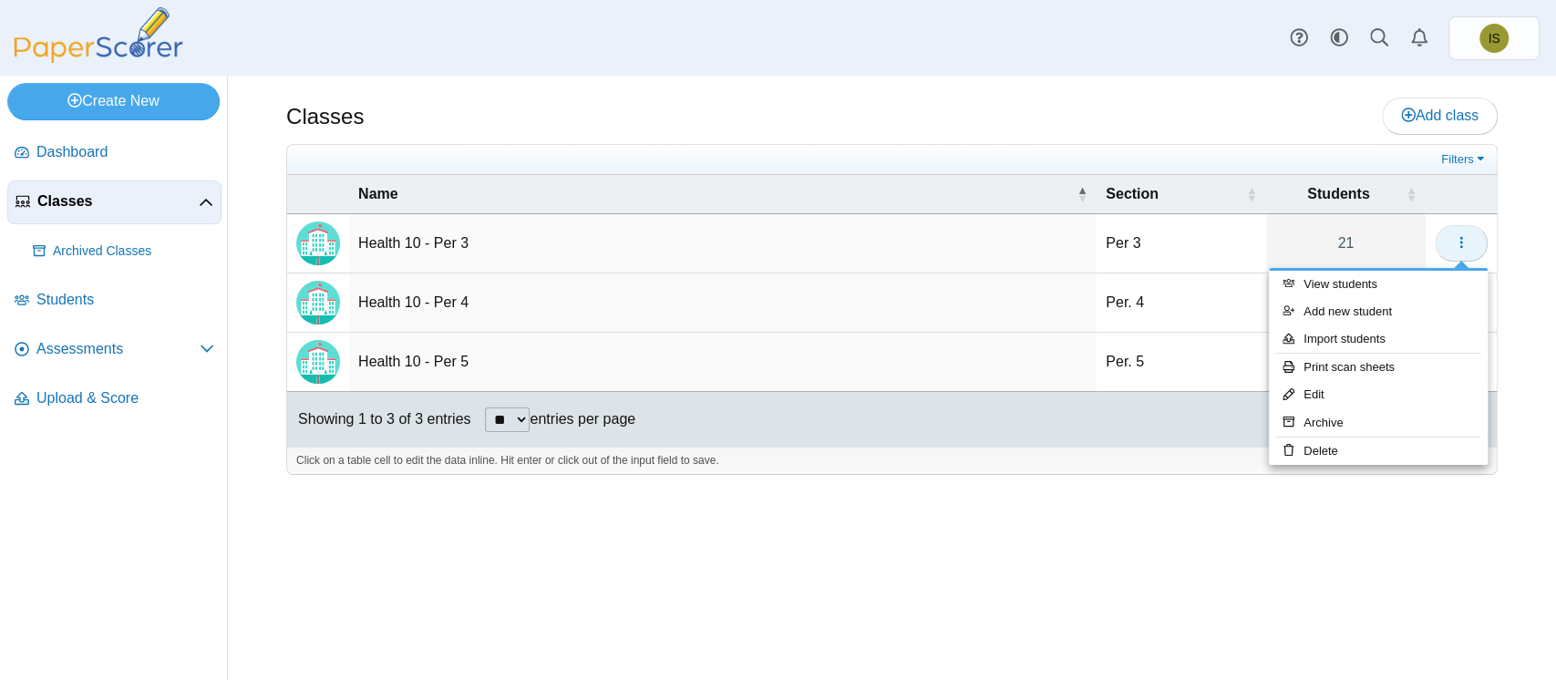
click at [1450, 244] on button "button" at bounding box center [1461, 243] width 53 height 36
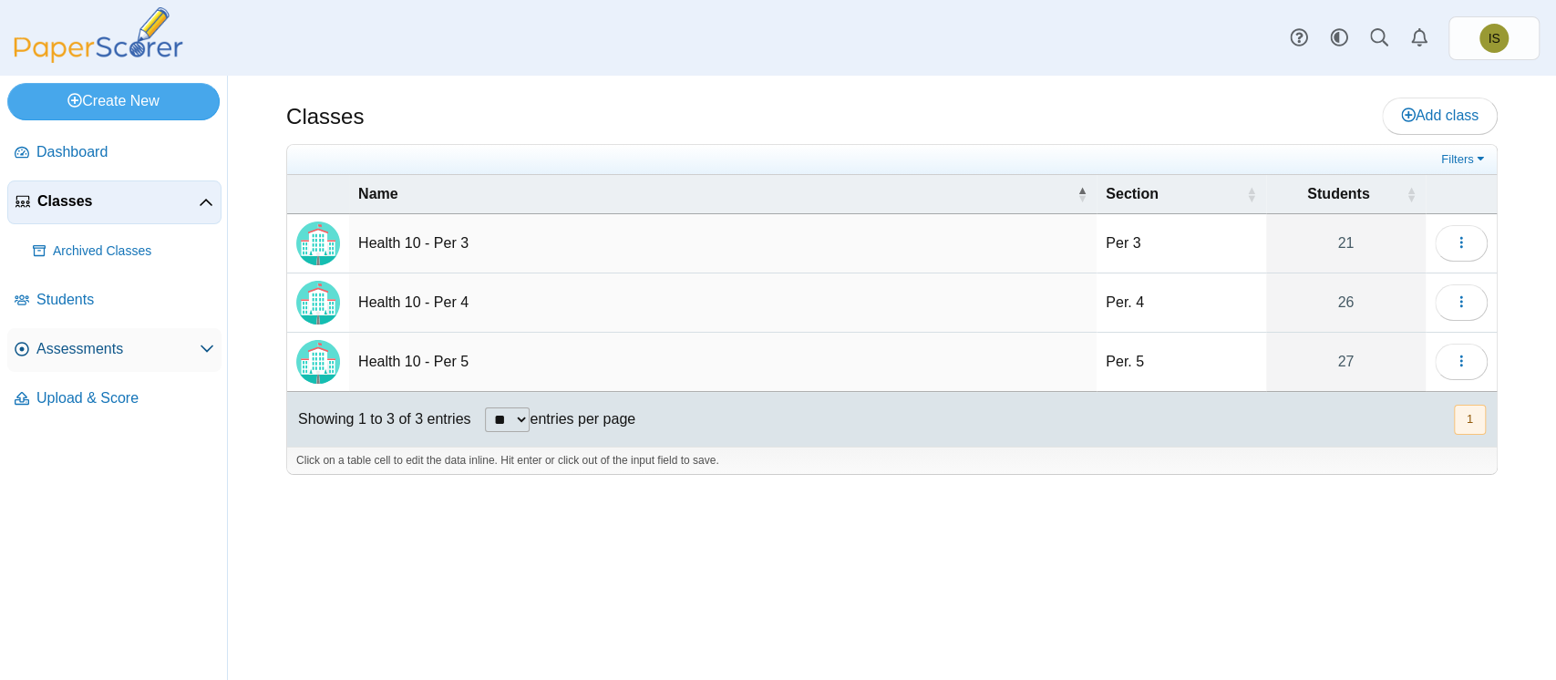
click at [116, 349] on span "Assessments" at bounding box center [117, 349] width 163 height 20
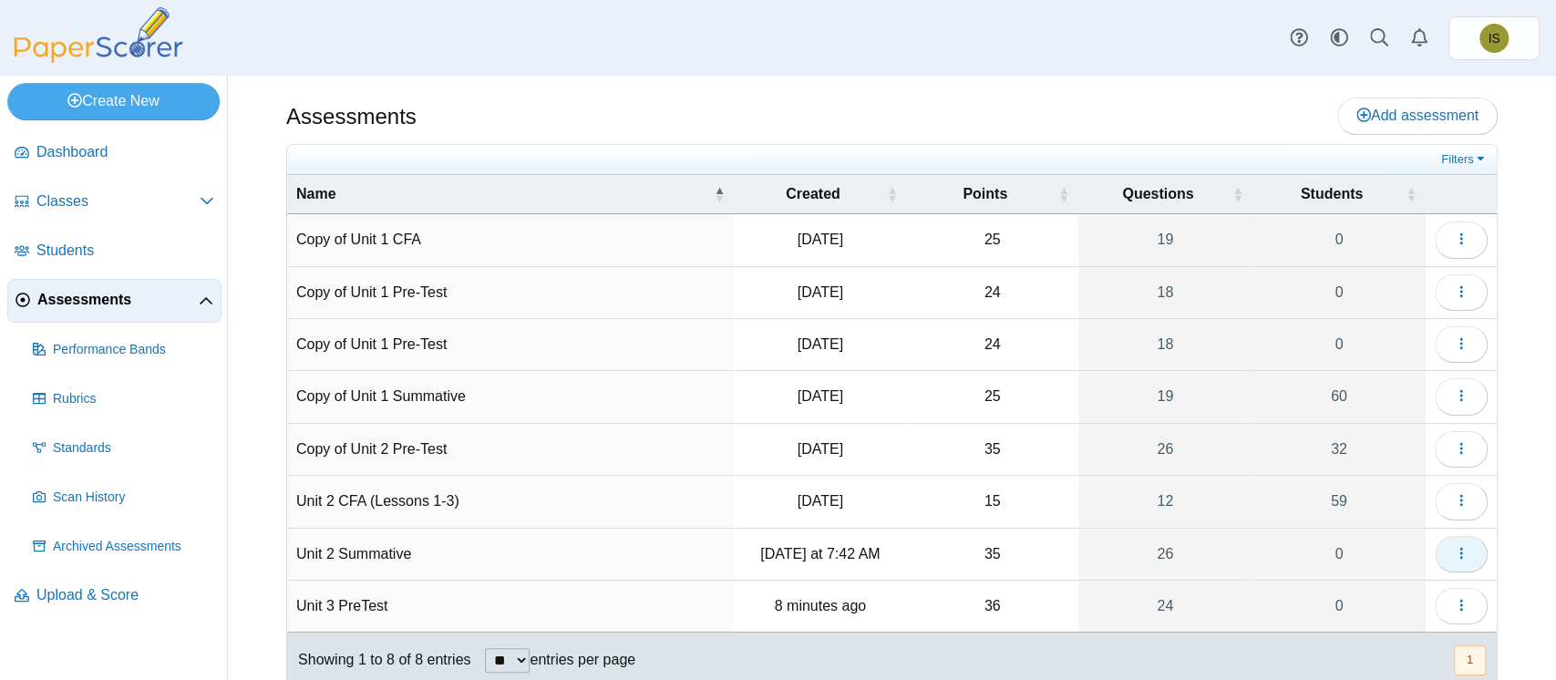
click at [1454, 546] on icon "button" at bounding box center [1461, 553] width 15 height 15
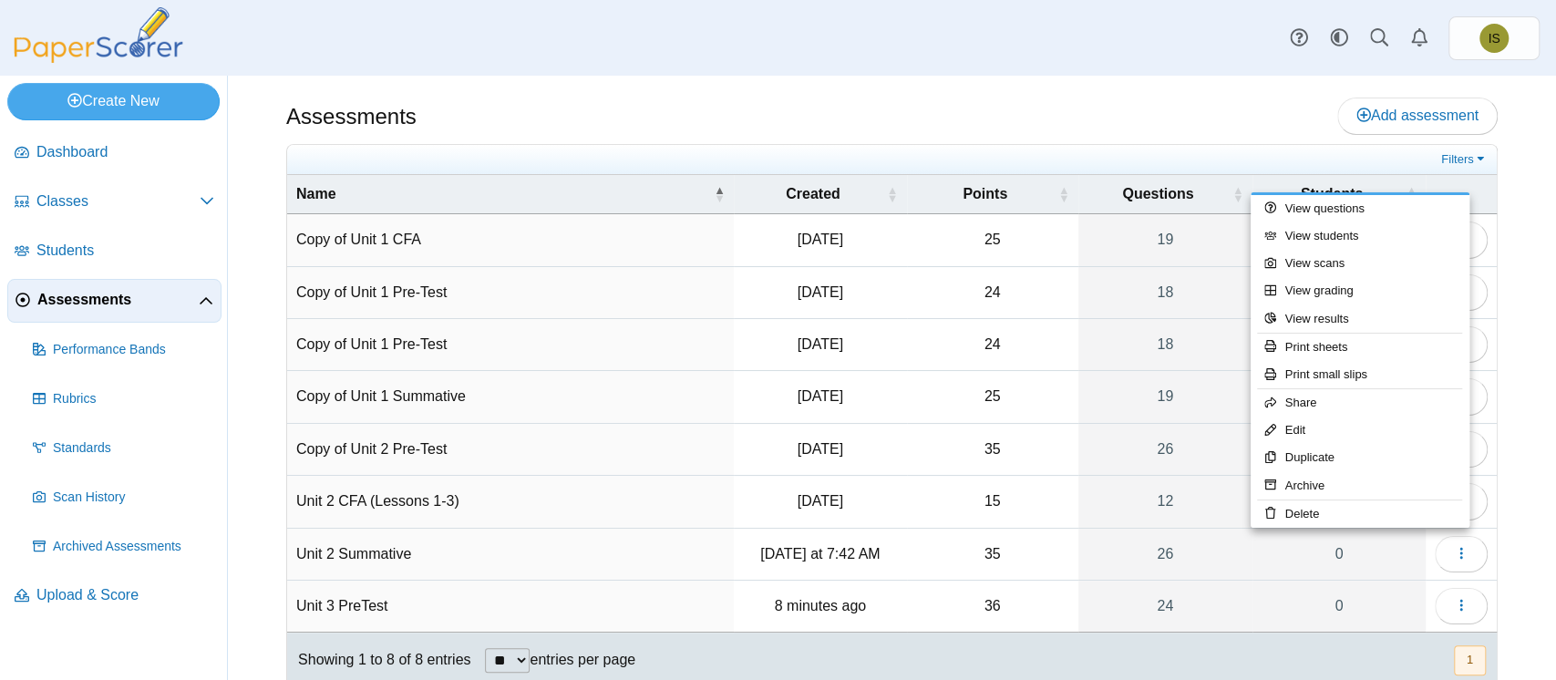
click at [1511, 536] on div "Assessments Add assessment 25 0" at bounding box center [892, 378] width 1328 height 604
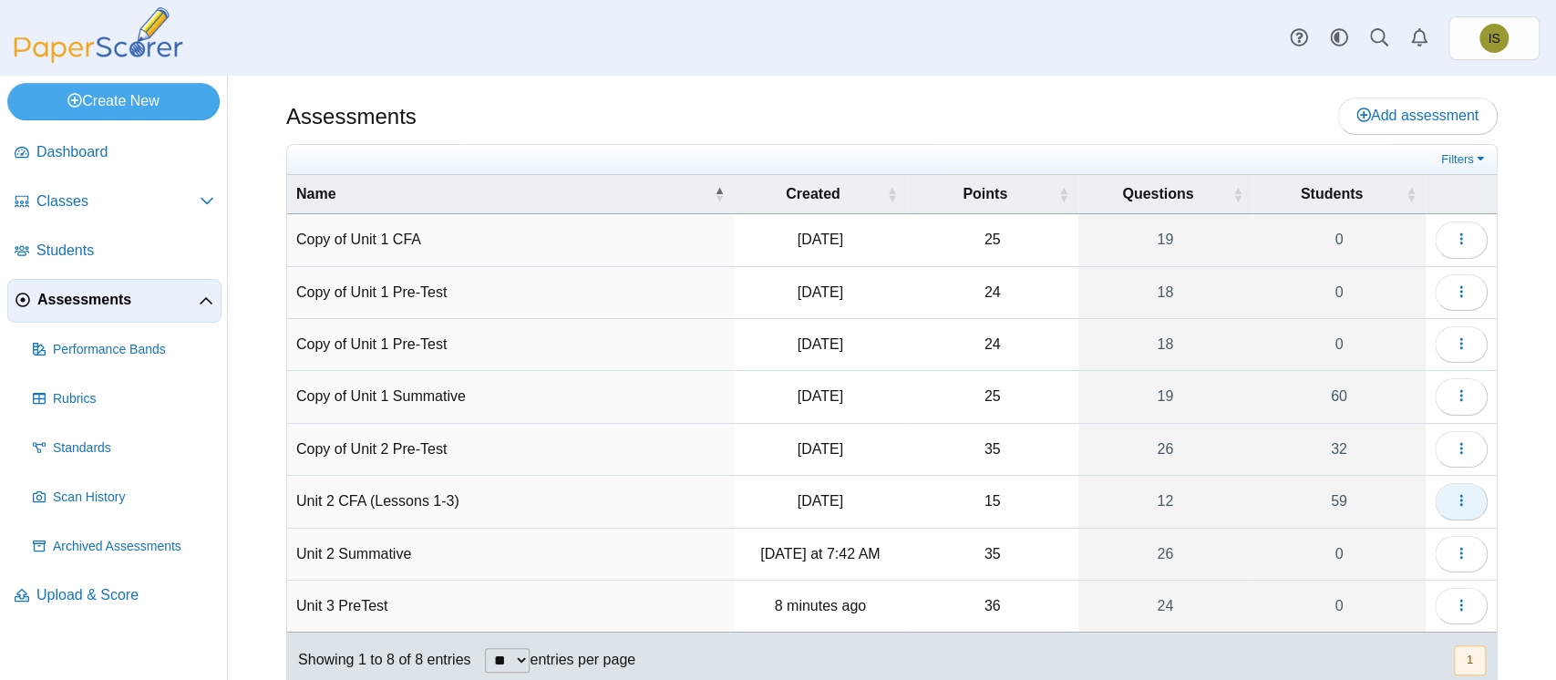
click at [1454, 507] on span "button" at bounding box center [1461, 500] width 15 height 15
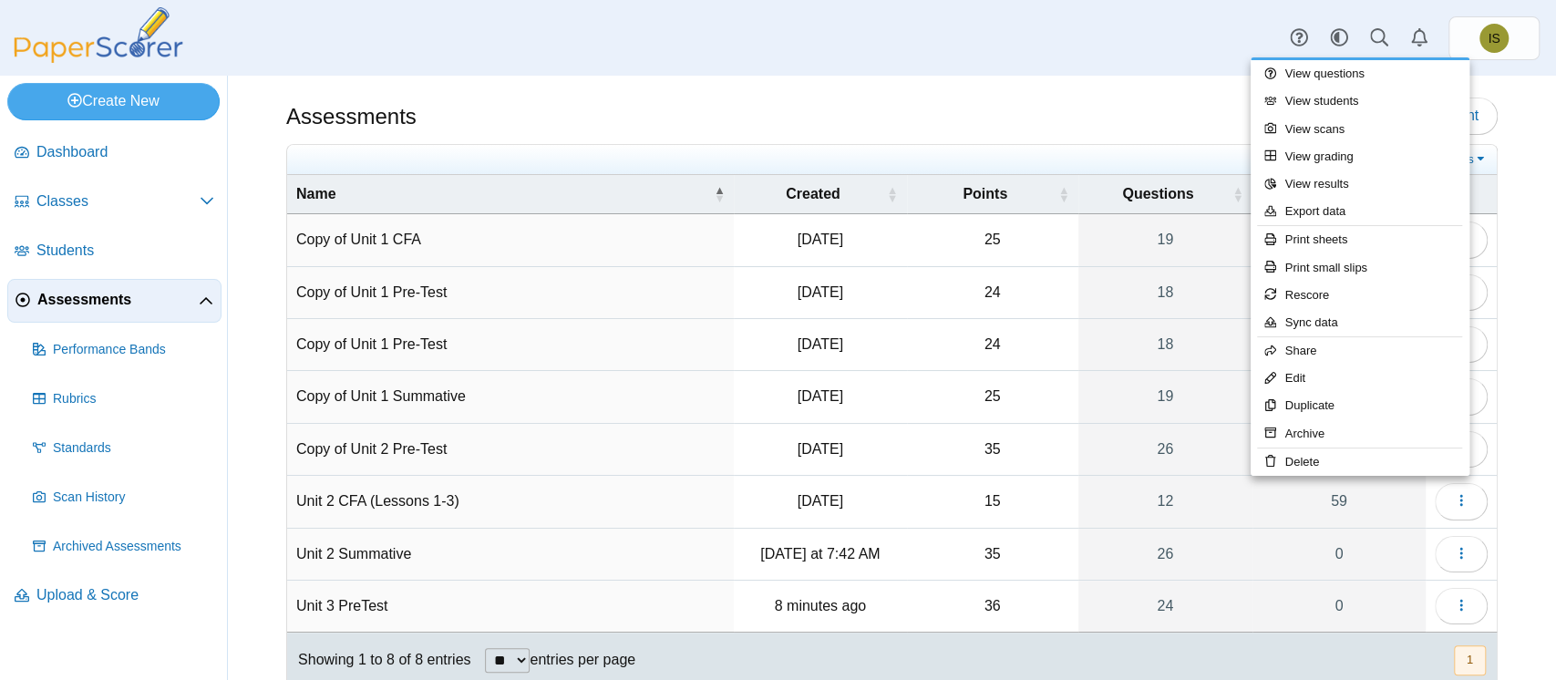
click at [1497, 463] on div "Assessments Add assessment 25 0" at bounding box center [892, 378] width 1328 height 604
